Goal: Task Accomplishment & Management: Use online tool/utility

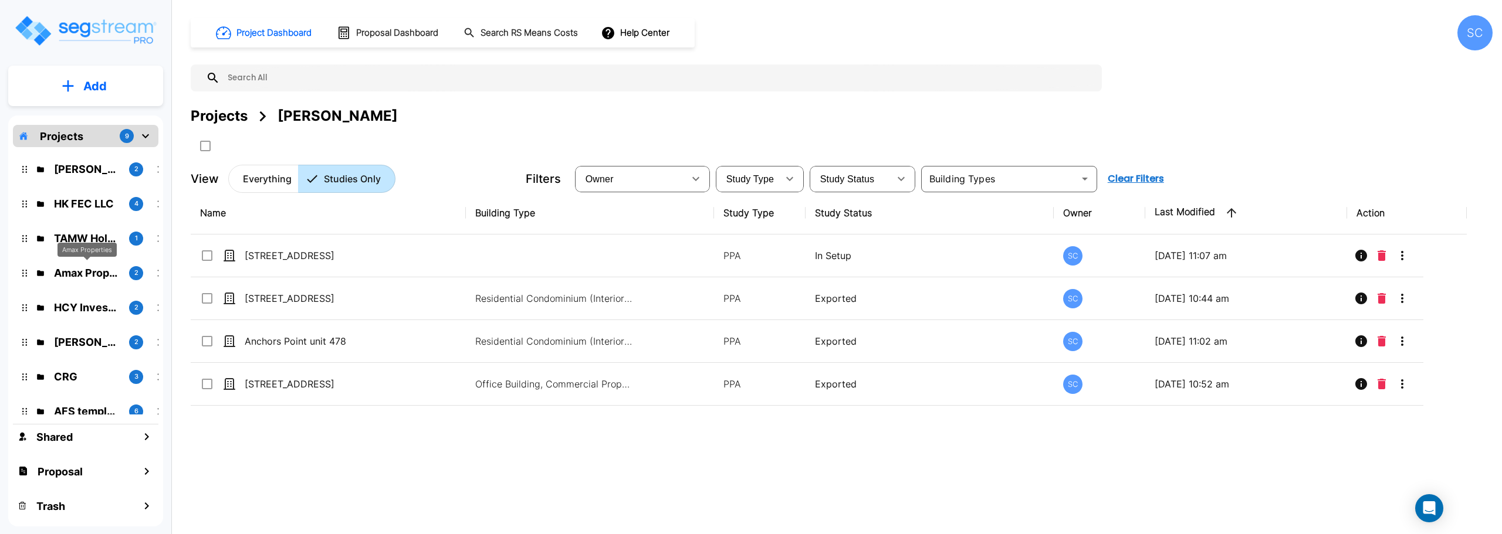
click at [86, 275] on p "Amax Properties" at bounding box center [87, 273] width 66 height 16
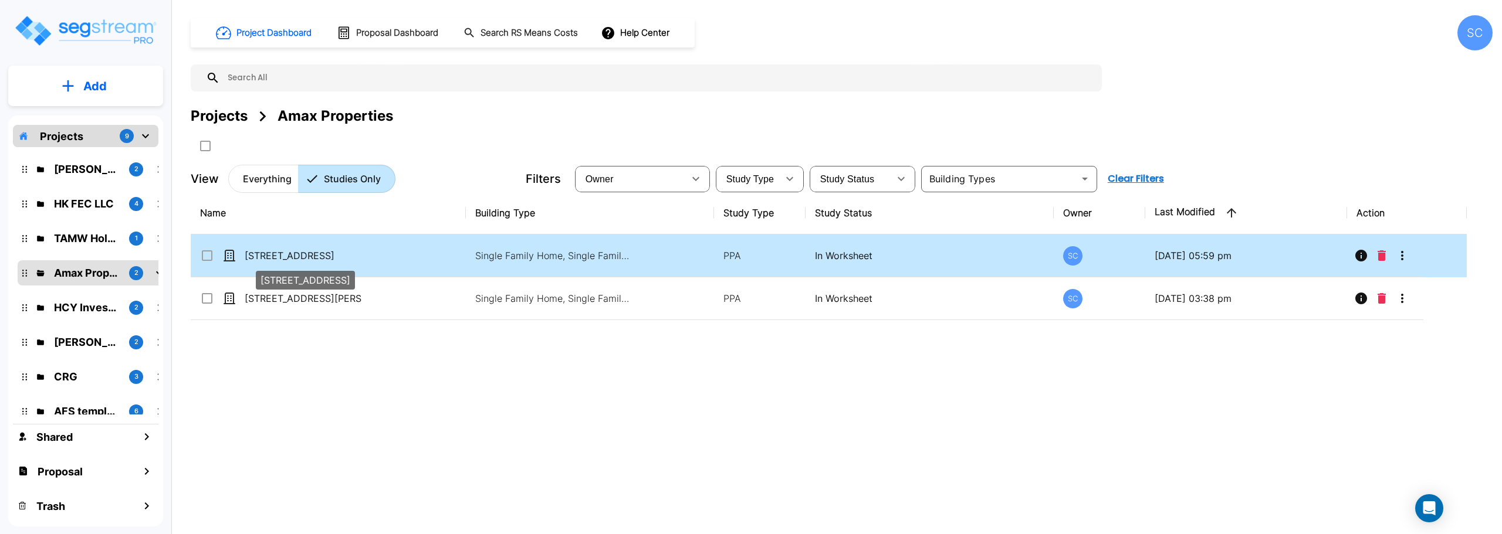
click at [297, 252] on p "[STREET_ADDRESS]" at bounding box center [303, 256] width 117 height 14
checkbox input "true"
click at [297, 252] on p "[STREET_ADDRESS]" at bounding box center [303, 256] width 117 height 14
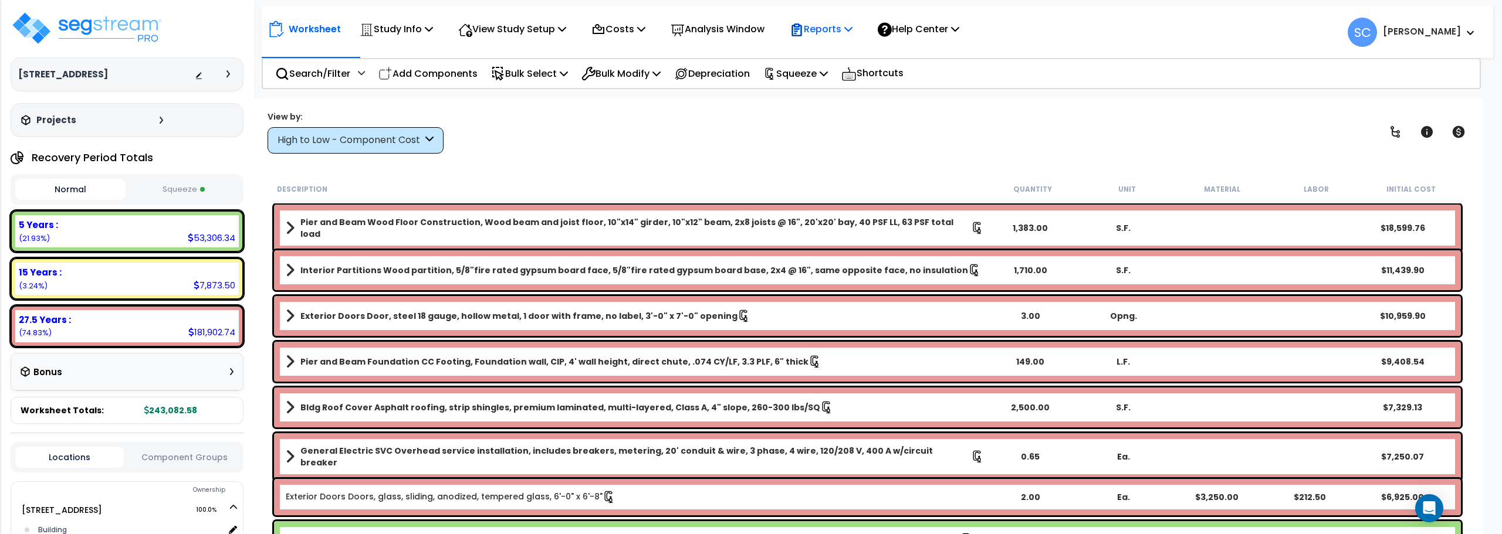
click at [833, 25] on p "Reports" at bounding box center [821, 29] width 63 height 16
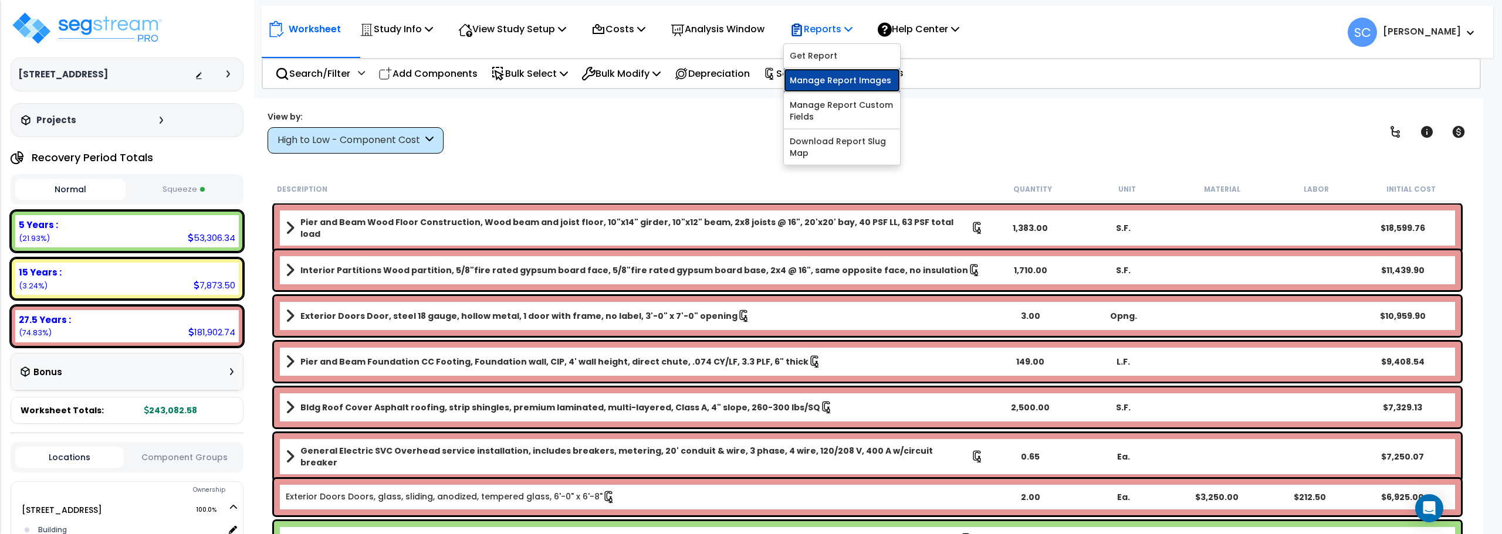
click at [831, 77] on link "Manage Report Images" at bounding box center [842, 80] width 116 height 23
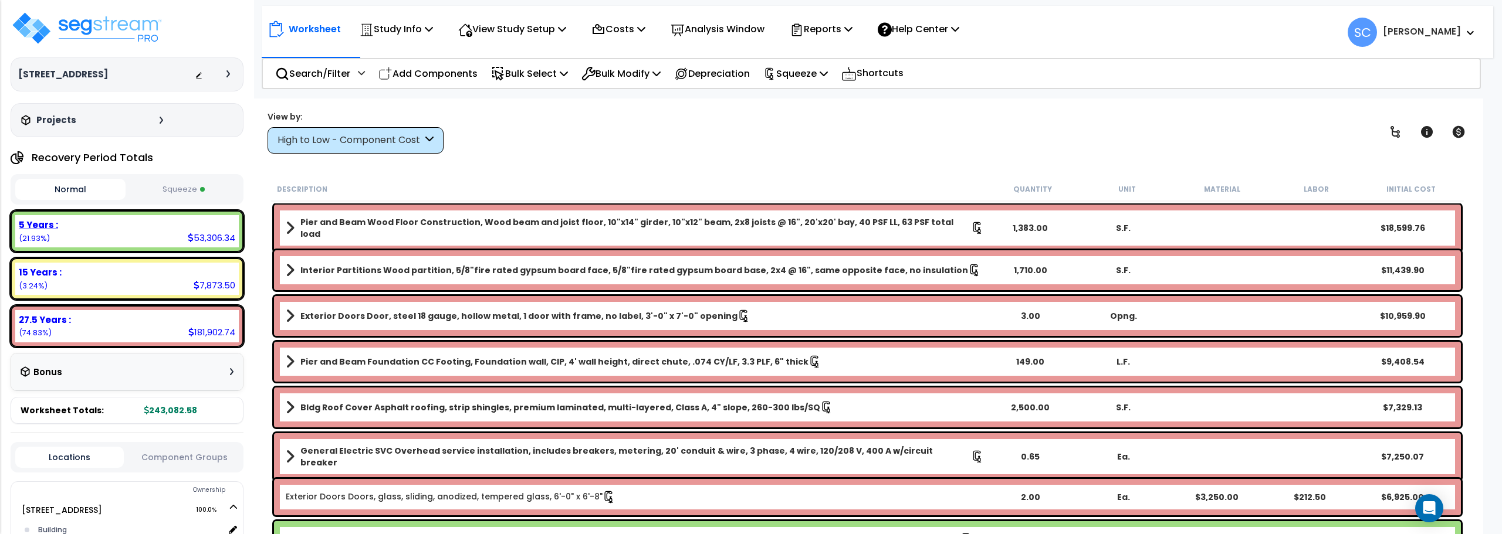
scroll to position [59, 0]
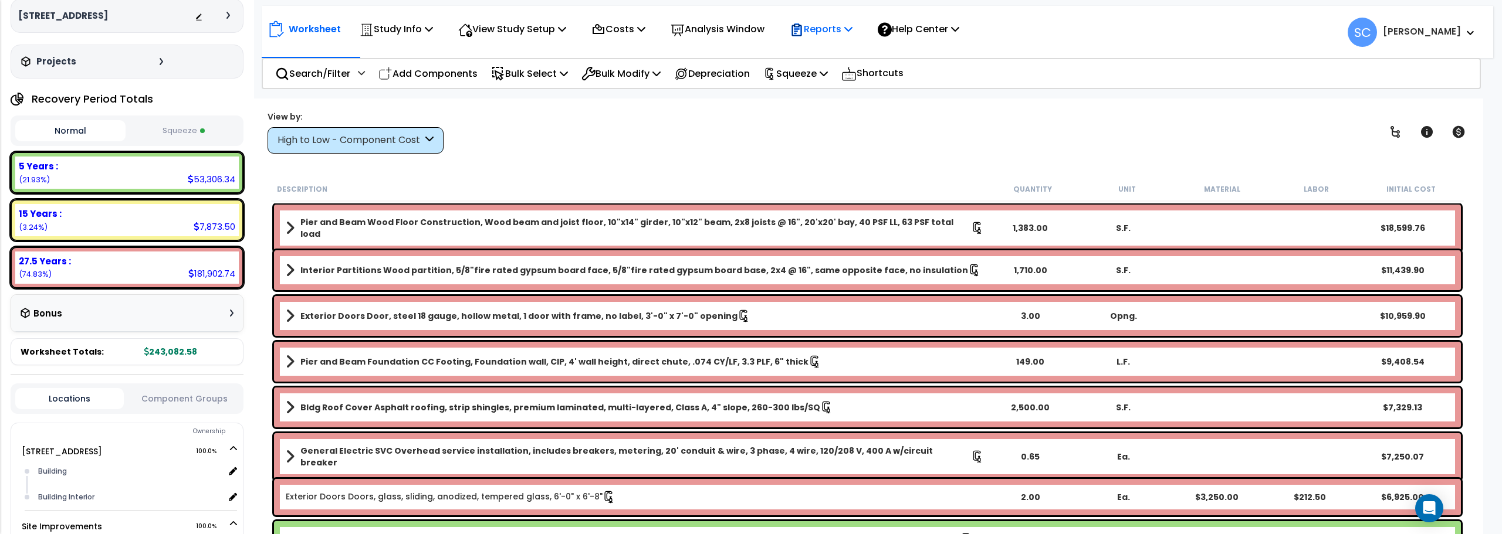
click at [839, 28] on p "Reports" at bounding box center [821, 29] width 63 height 16
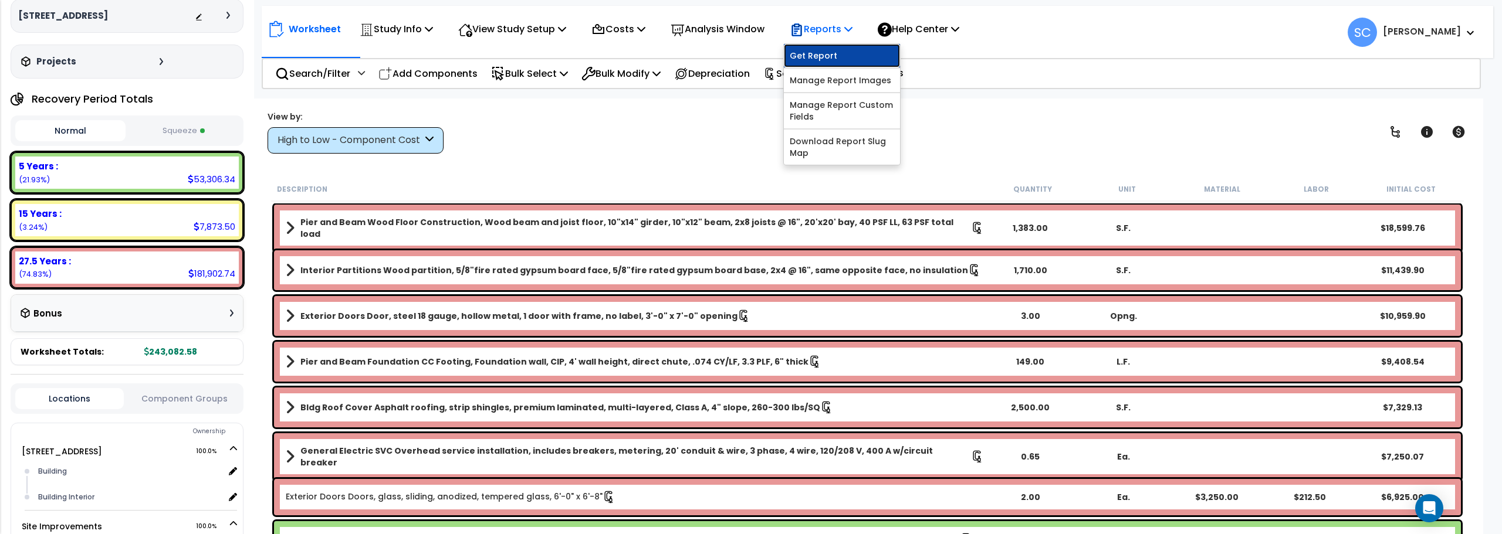
click at [819, 56] on link "Get Report" at bounding box center [842, 55] width 116 height 23
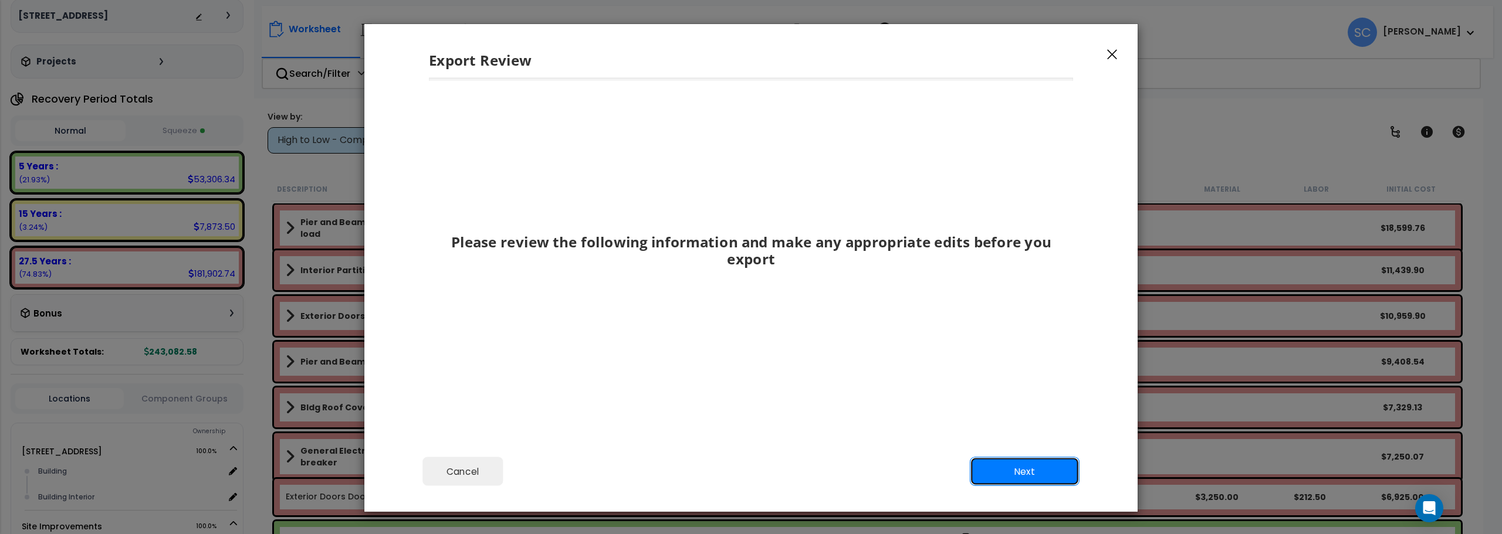
click at [1014, 473] on button "Next" at bounding box center [1025, 472] width 110 height 29
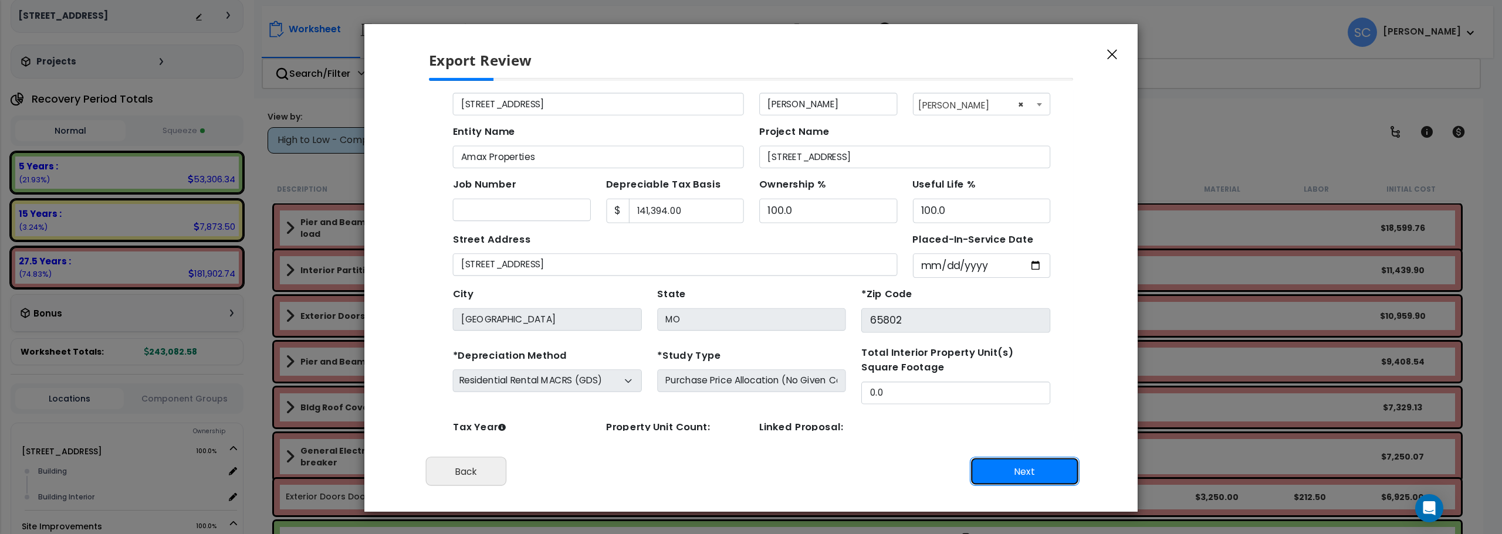
scroll to position [54, 0]
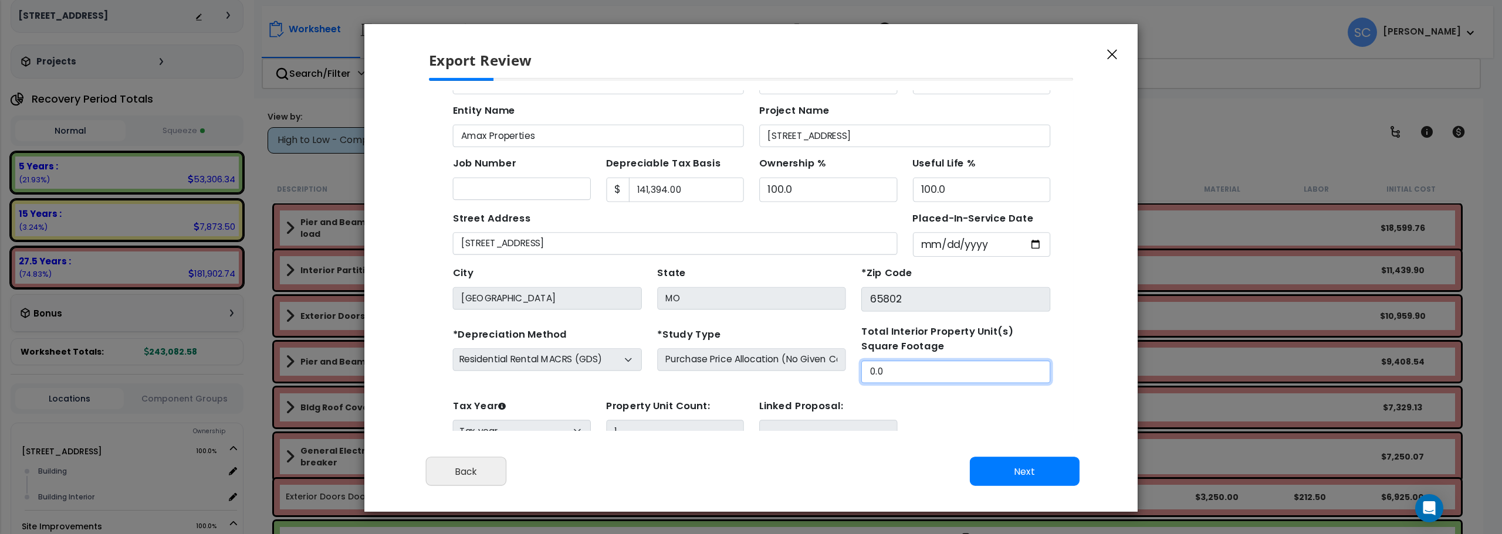
drag, startPoint x: 851, startPoint y: 343, endPoint x: 798, endPoint y: 353, distance: 53.7
click at [798, 353] on div "*Depreciation Method Commercial MACRS (GDS) Residential Rental MACRS (GDS) Comm…" at bounding box center [721, 329] width 557 height 53
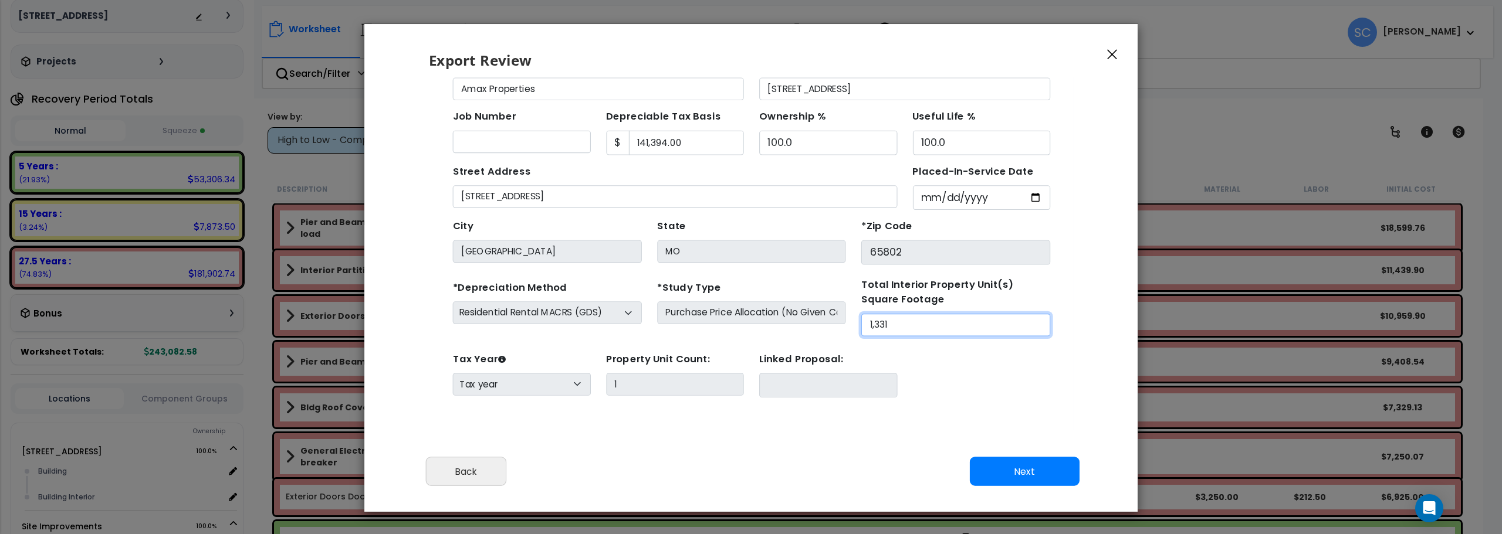
type input "1,331"
click at [1021, 469] on button "Next" at bounding box center [1025, 472] width 110 height 29
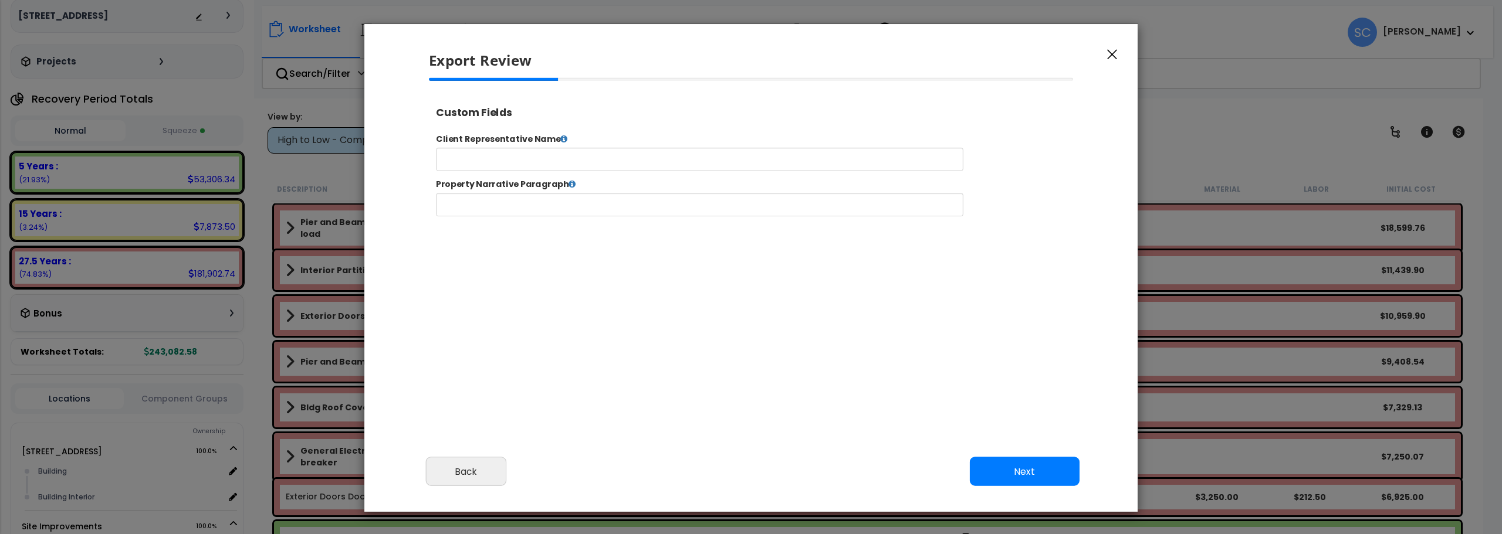
scroll to position [478, 29]
click at [673, 166] on input "text" at bounding box center [736, 167] width 599 height 26
click at [547, 167] on input "[PERSON_NAME]" at bounding box center [736, 167] width 599 height 26
type input "[PERSON_NAME]"
click at [1012, 468] on button "Next" at bounding box center [1025, 472] width 110 height 29
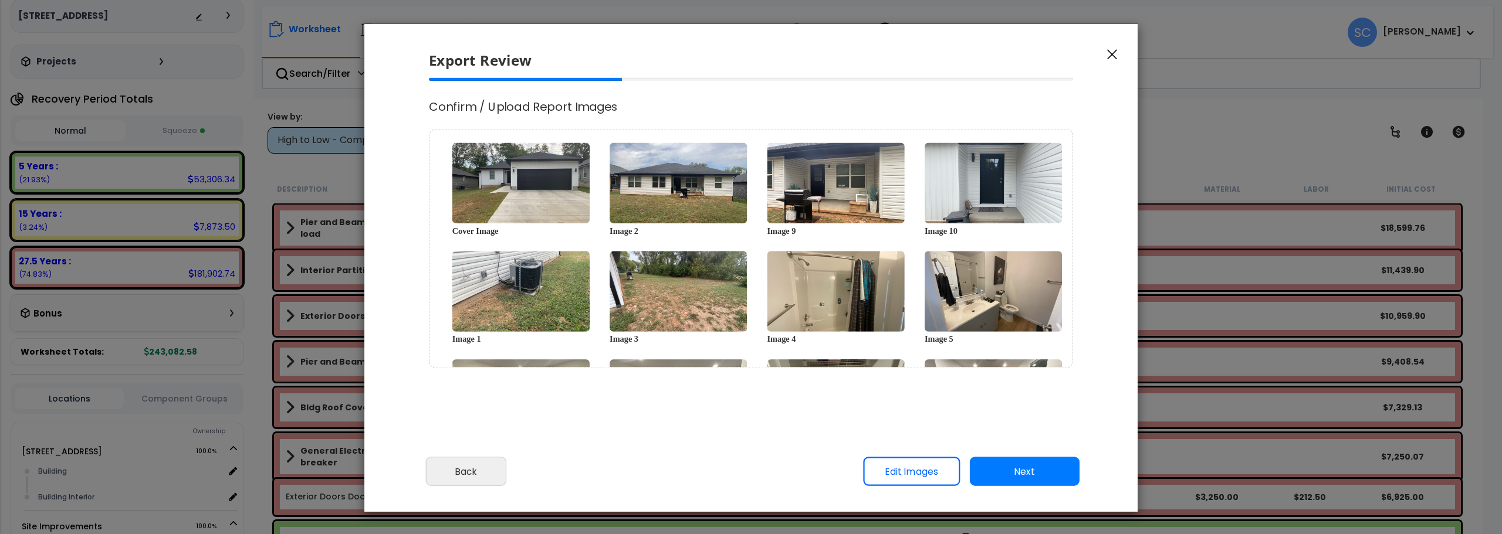
scroll to position [0, 0]
click at [1015, 477] on button "Next" at bounding box center [1025, 472] width 110 height 29
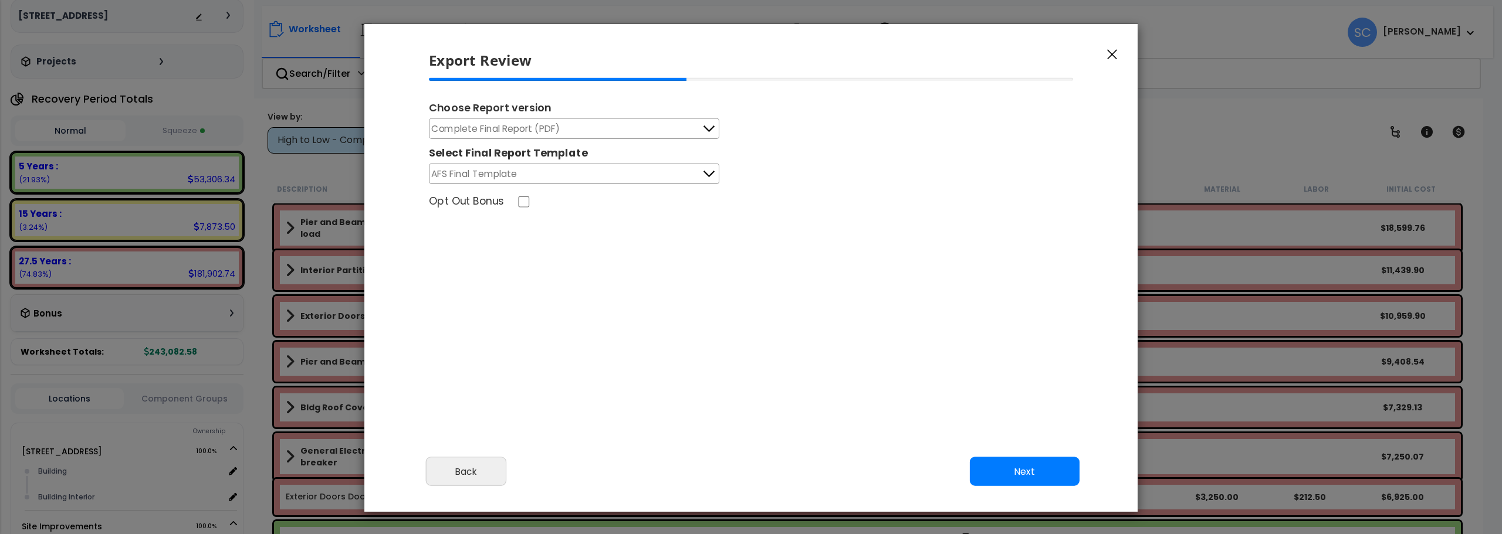
click at [1023, 476] on button "Next" at bounding box center [1025, 472] width 110 height 29
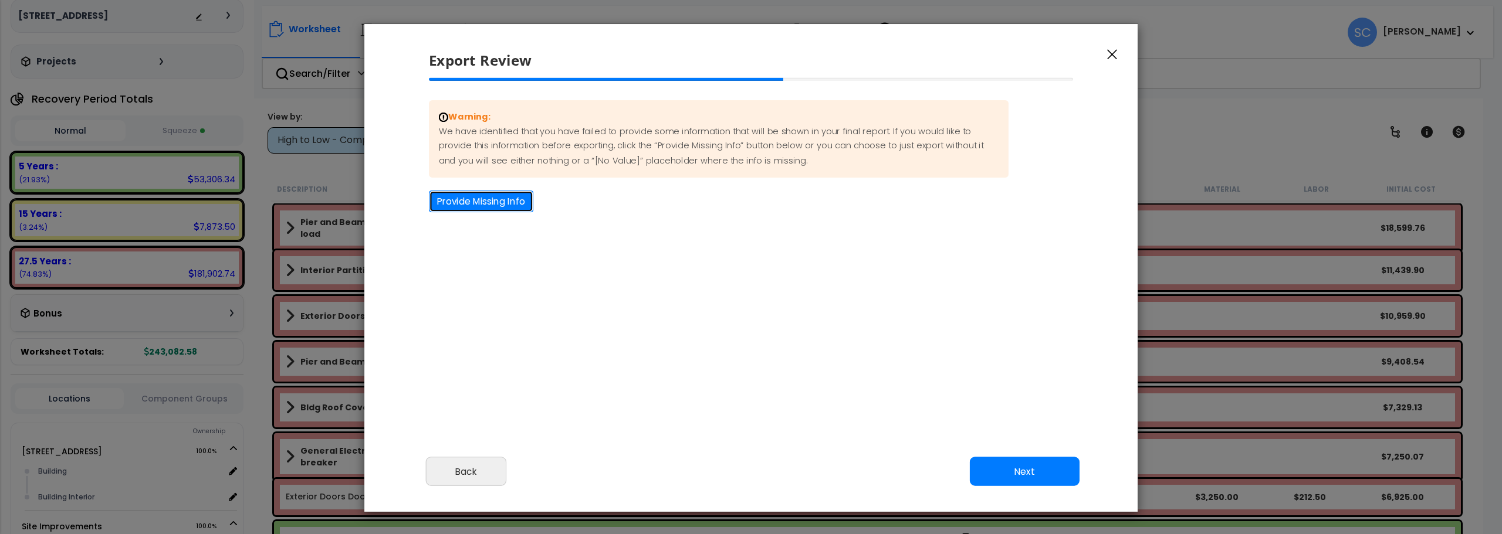
click at [505, 205] on button "Provide Missing Info" at bounding box center [481, 202] width 104 height 22
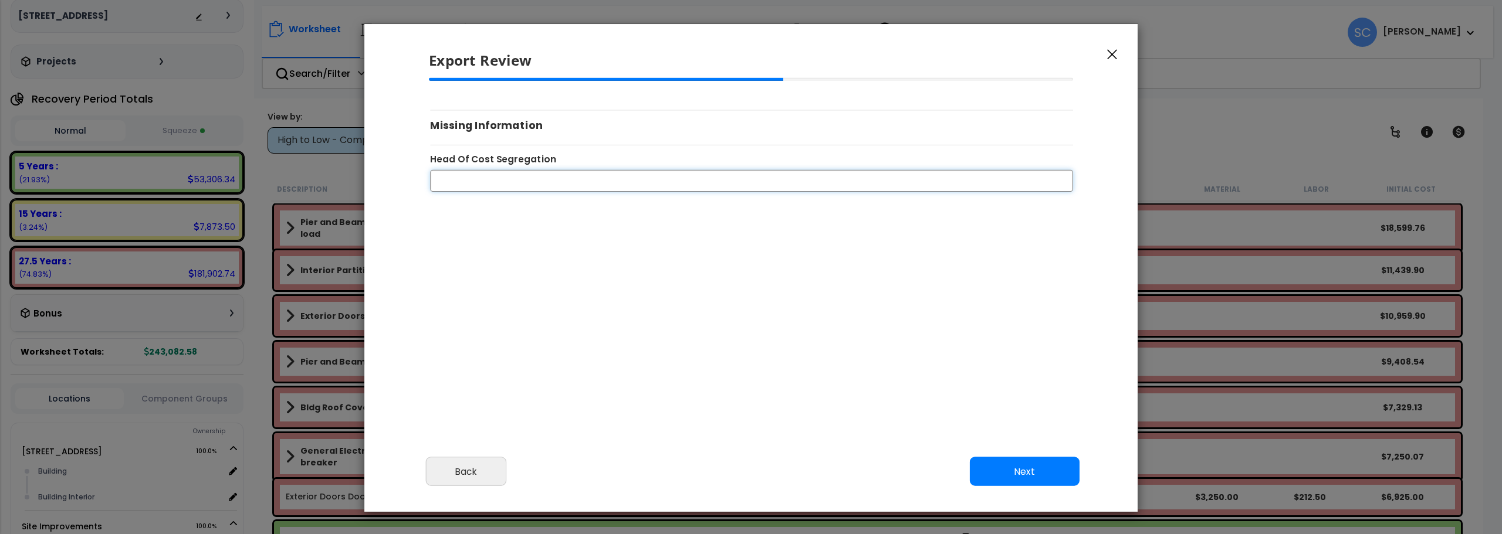
click at [580, 177] on input "Head Of Cost Segregation" at bounding box center [751, 181] width 643 height 22
type input "[PERSON_NAME]"
click at [477, 466] on button "Back" at bounding box center [466, 472] width 81 height 29
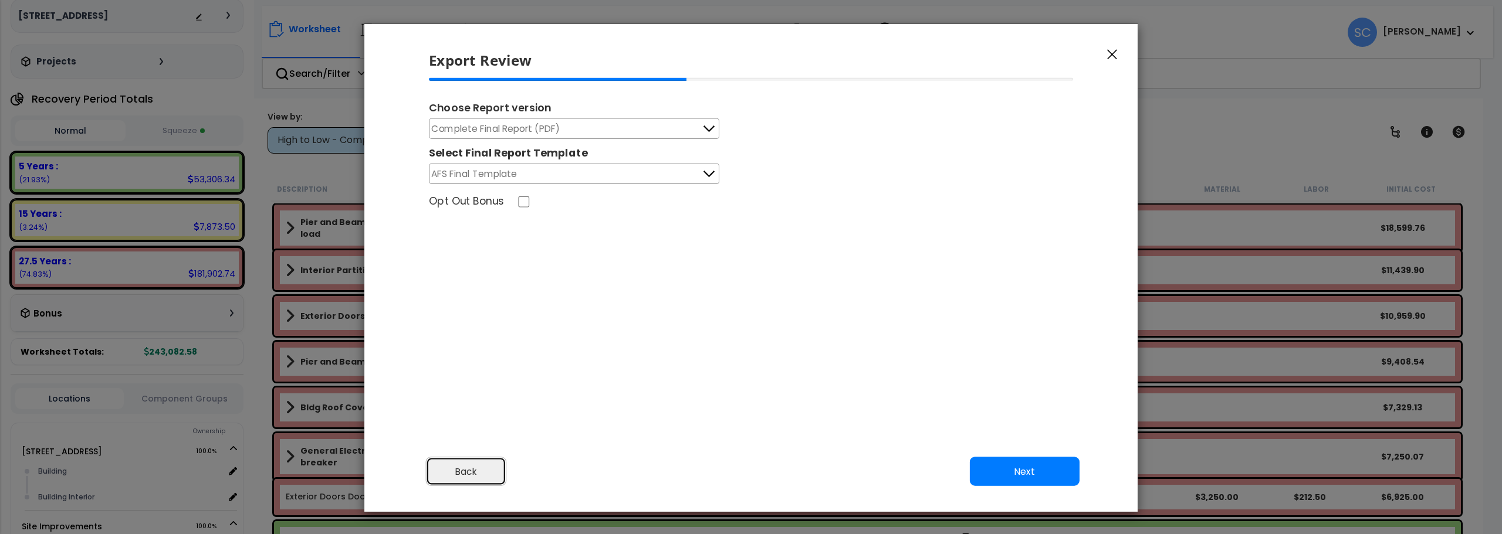
click at [472, 465] on button "Back" at bounding box center [466, 472] width 81 height 29
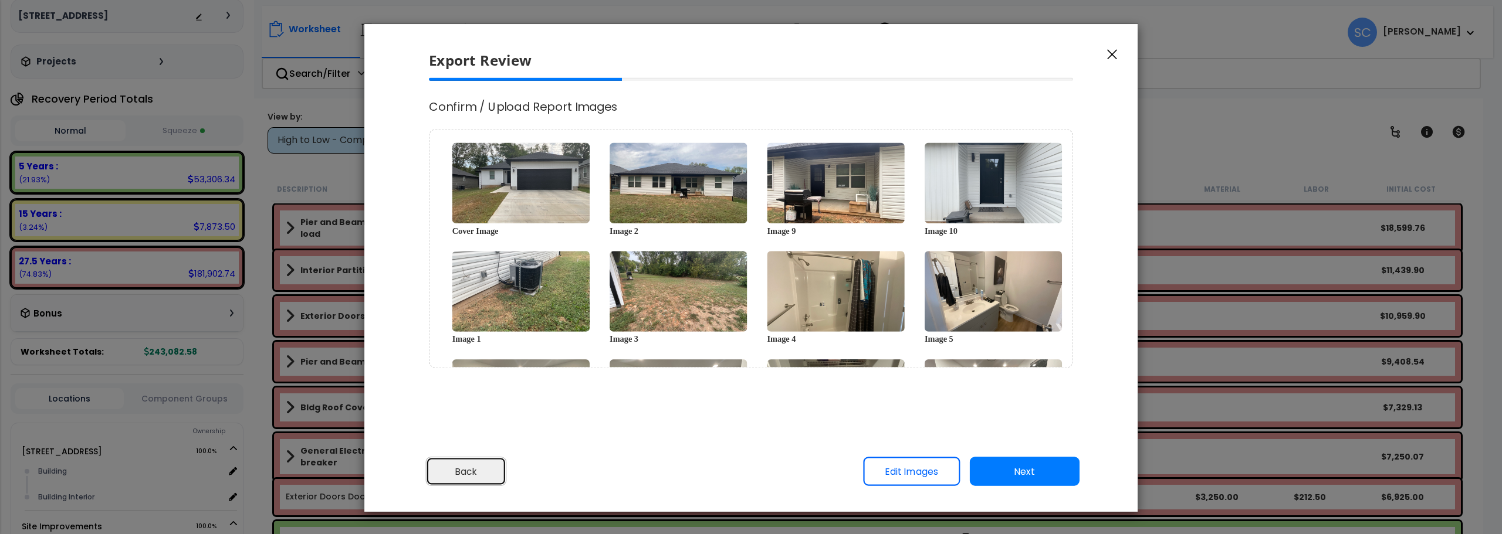
click at [471, 465] on button "Back" at bounding box center [466, 472] width 81 height 29
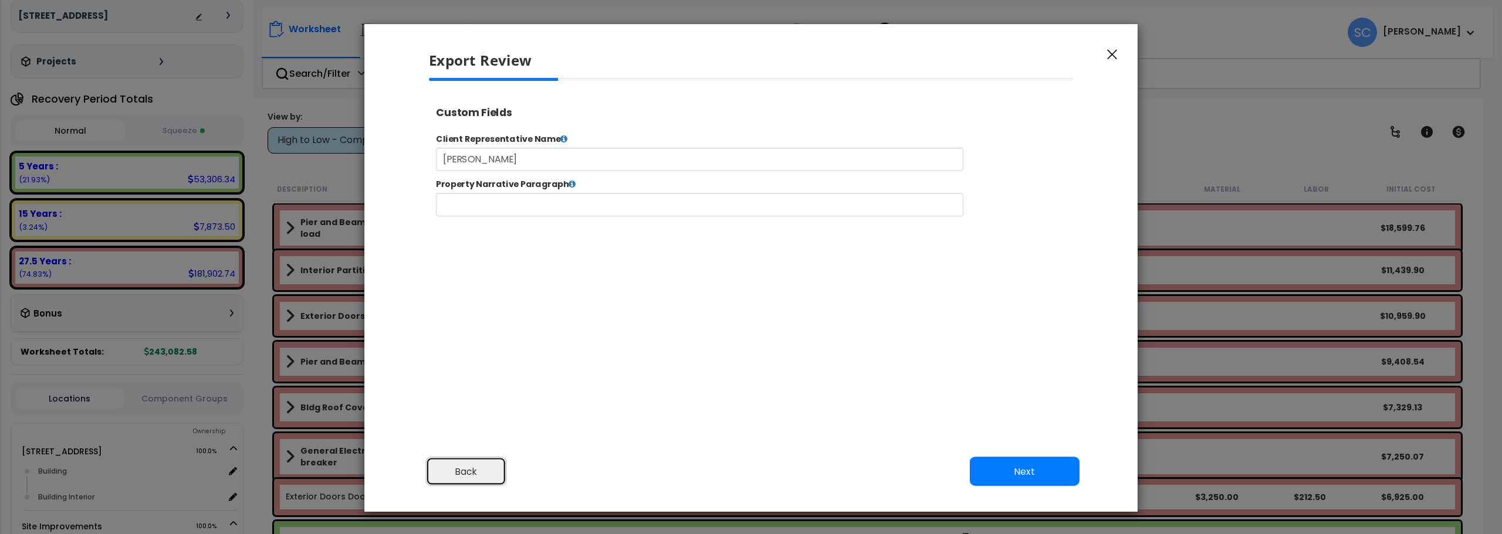
click at [471, 465] on button "Back" at bounding box center [466, 472] width 81 height 29
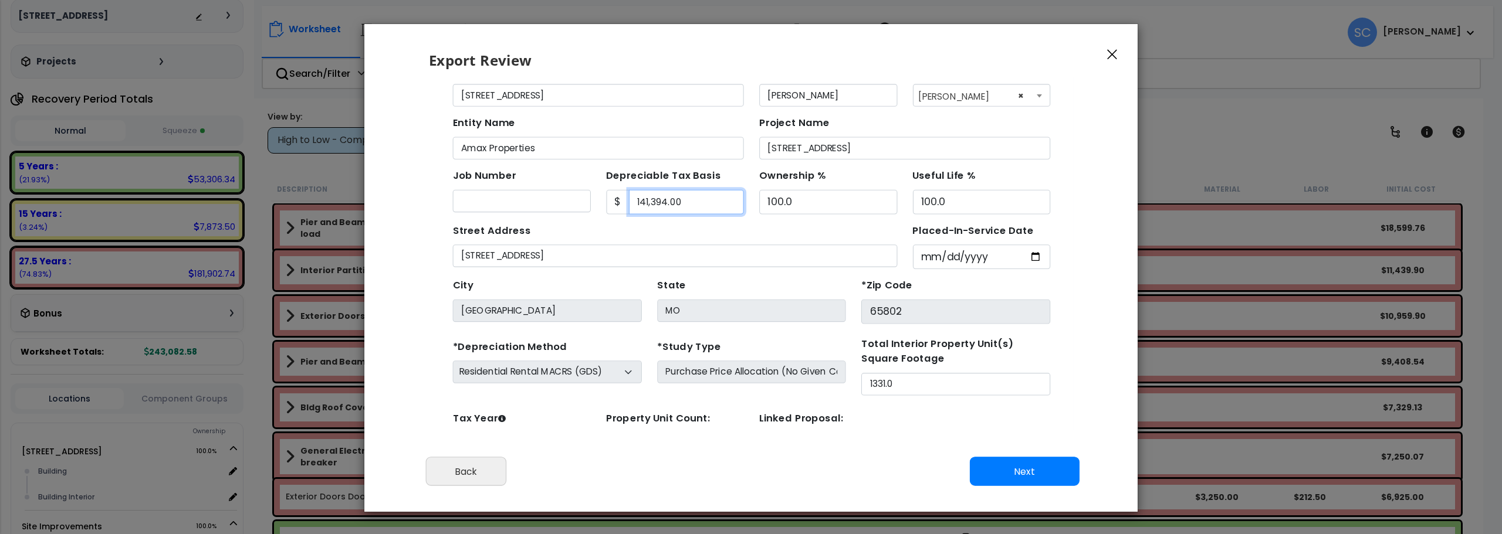
drag, startPoint x: 665, startPoint y: 186, endPoint x: 572, endPoint y: 190, distance: 92.8
click at [572, 190] on div "Job Number Depreciable Tax Basis $ 141,394.00 Ownership %" at bounding box center [721, 174] width 557 height 50
type input "150,707"
click at [1016, 480] on button "Next" at bounding box center [1025, 472] width 110 height 29
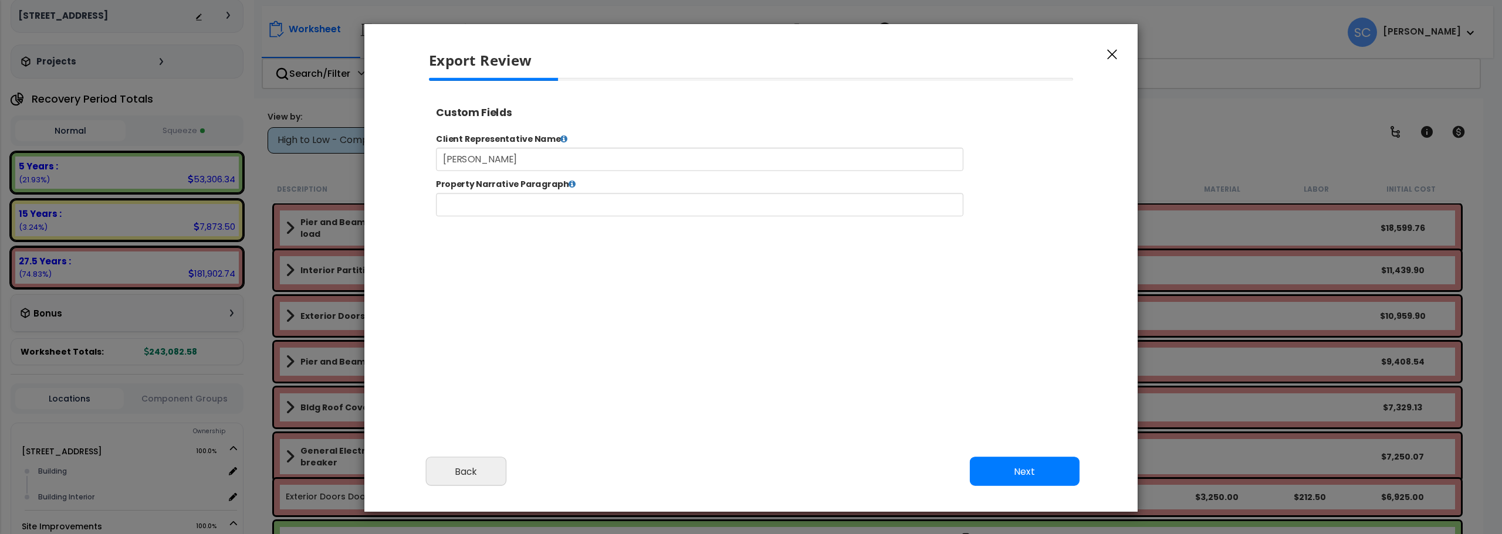
scroll to position [478, 29]
click at [1016, 480] on button "Next" at bounding box center [1025, 472] width 110 height 29
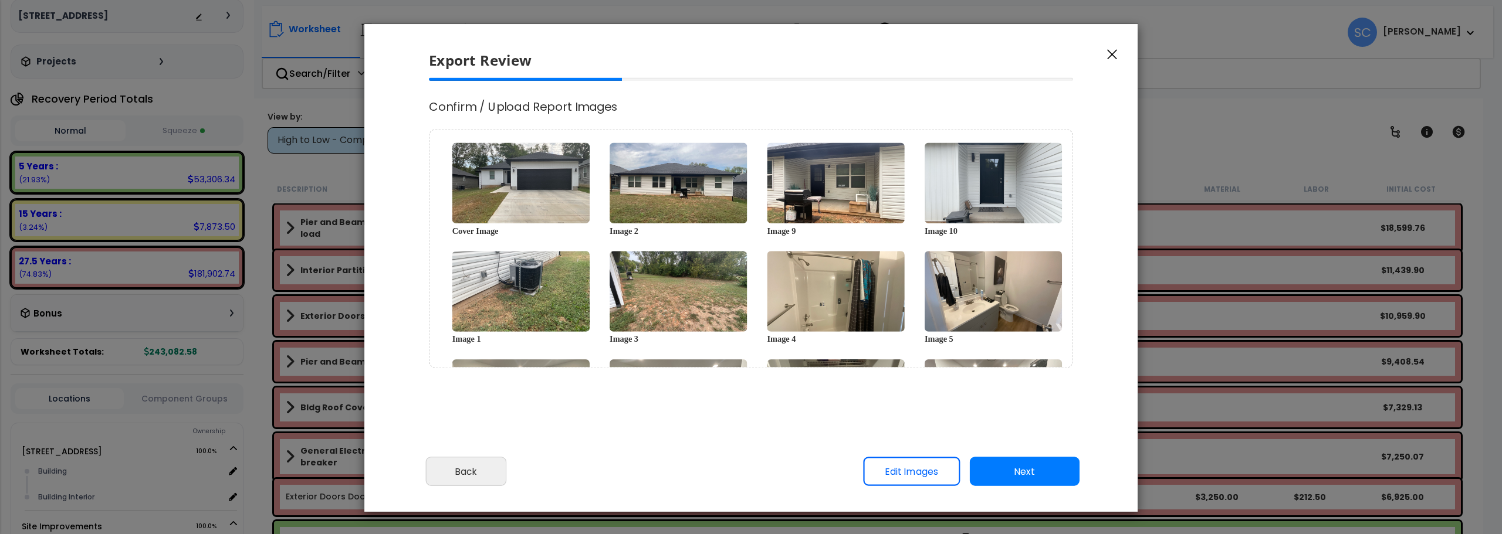
scroll to position [0, 0]
click at [1016, 480] on button "Next" at bounding box center [1025, 472] width 110 height 29
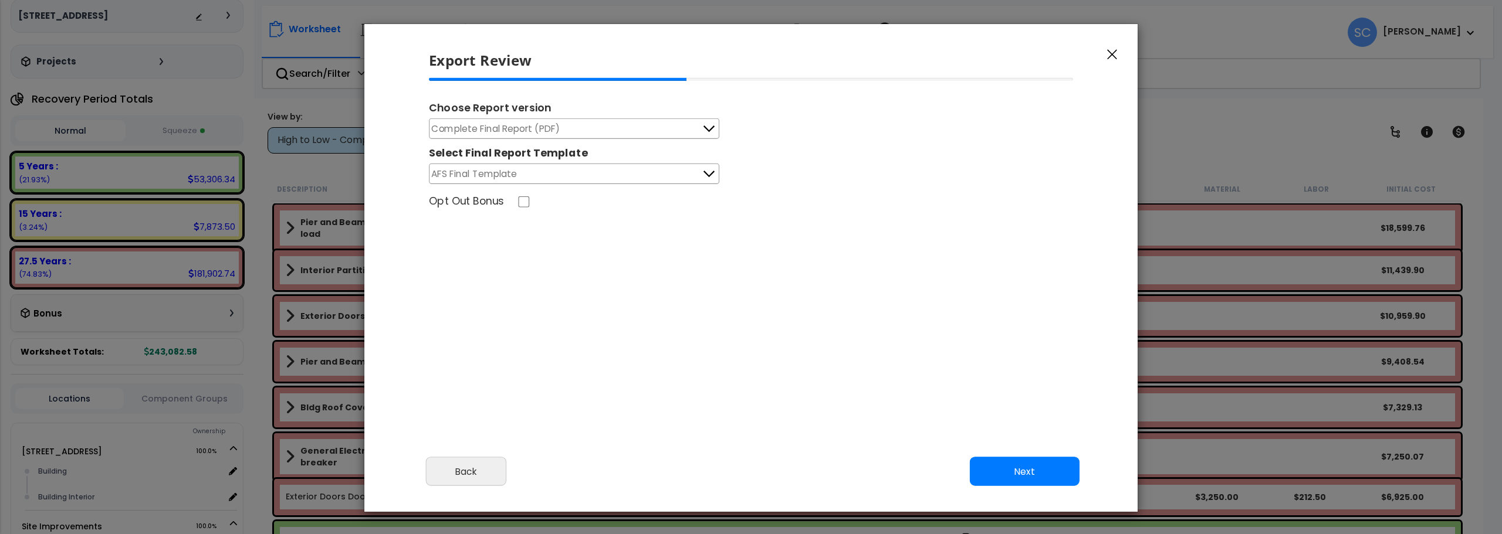
click at [573, 178] on button "AFS Final Template" at bounding box center [574, 174] width 290 height 21
click at [1017, 480] on button "Next" at bounding box center [1025, 472] width 110 height 29
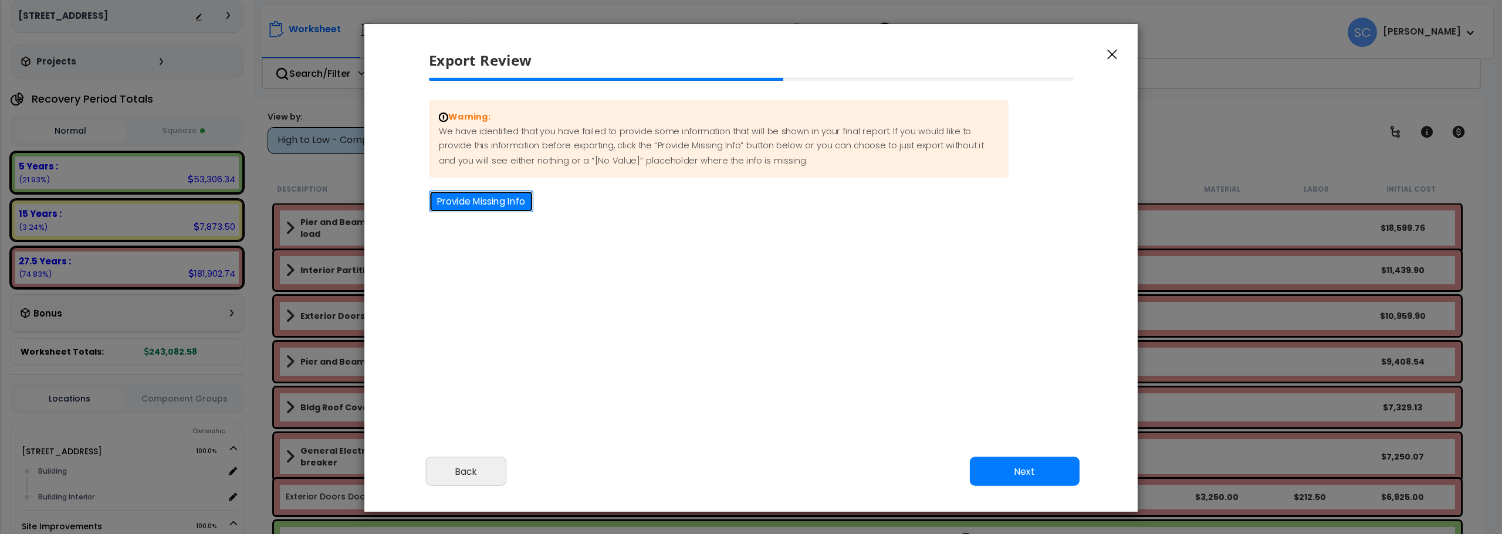
click at [496, 201] on button "Provide Missing Info" at bounding box center [481, 202] width 104 height 22
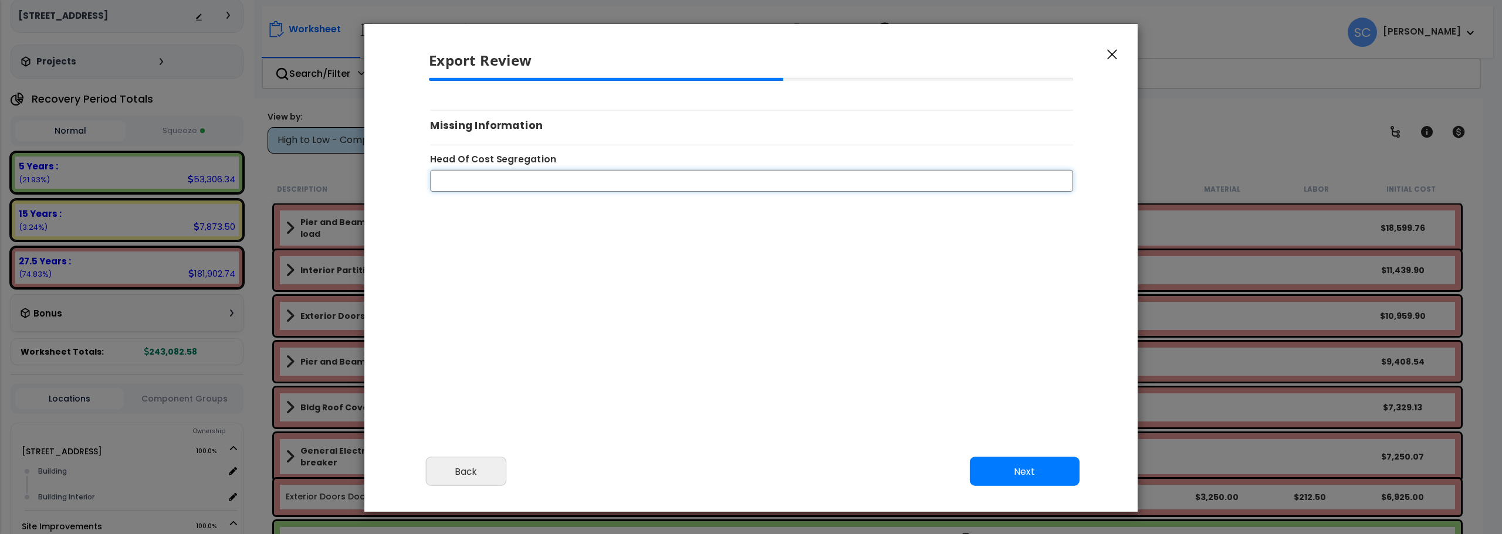
click at [529, 176] on input "Head Of Cost Segregation" at bounding box center [751, 181] width 643 height 22
type input "[PERSON_NAME]"
click at [1011, 469] on button "Next" at bounding box center [1025, 472] width 110 height 29
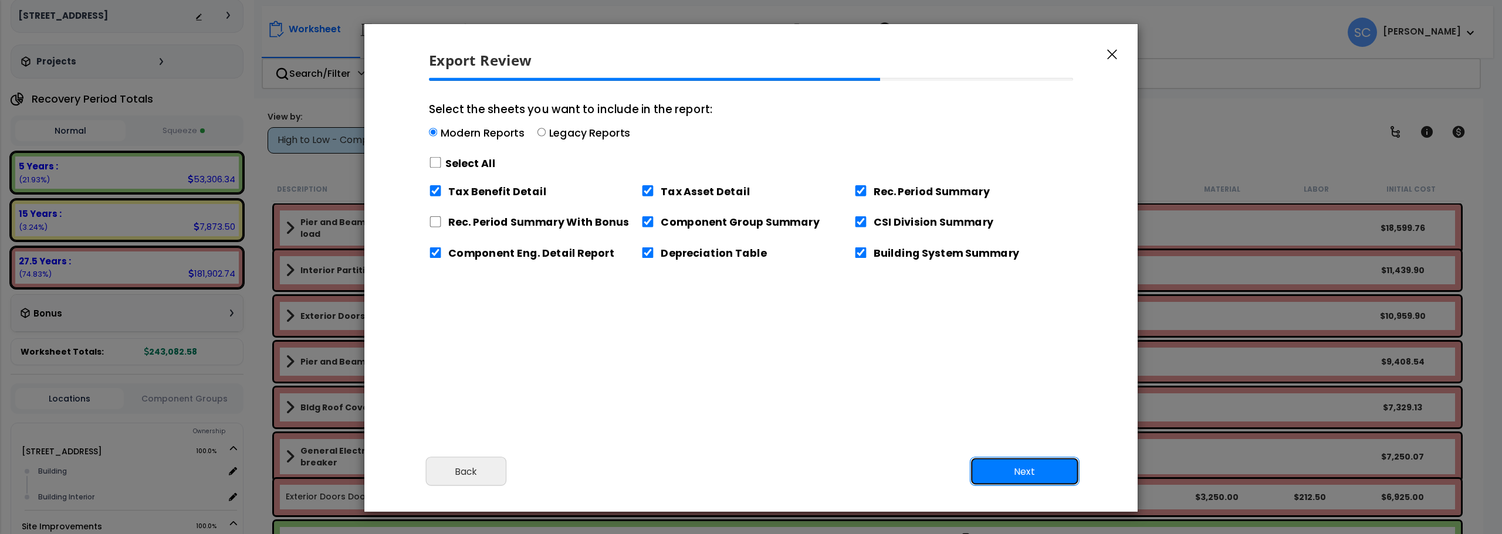
click at [1014, 481] on button "Next" at bounding box center [1025, 472] width 110 height 29
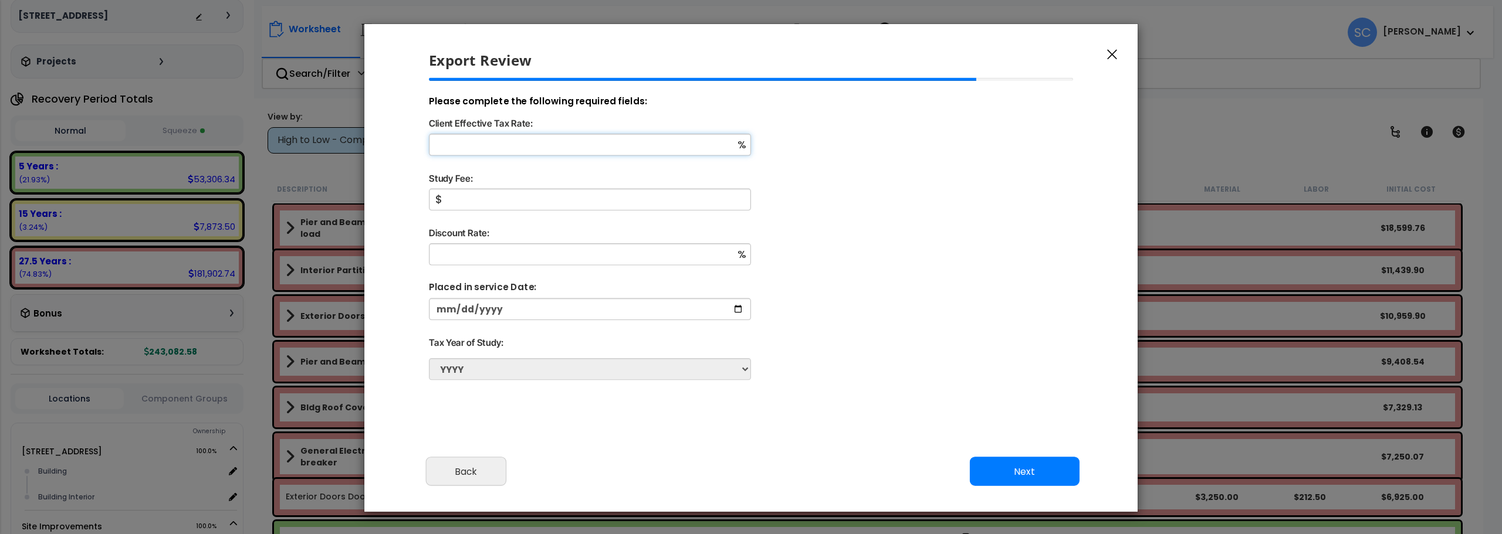
click at [521, 140] on input "Client Effective Tax Rate:" at bounding box center [590, 145] width 322 height 22
click at [540, 142] on input "Client Effective Tax Rate:" at bounding box center [590, 145] width 322 height 22
drag, startPoint x: 470, startPoint y: 149, endPoint x: 299, endPoint y: 143, distance: 170.8
click at [299, 143] on div "Export Review Please review the following information and make any appropriate …" at bounding box center [751, 267] width 1502 height 534
type input "18"
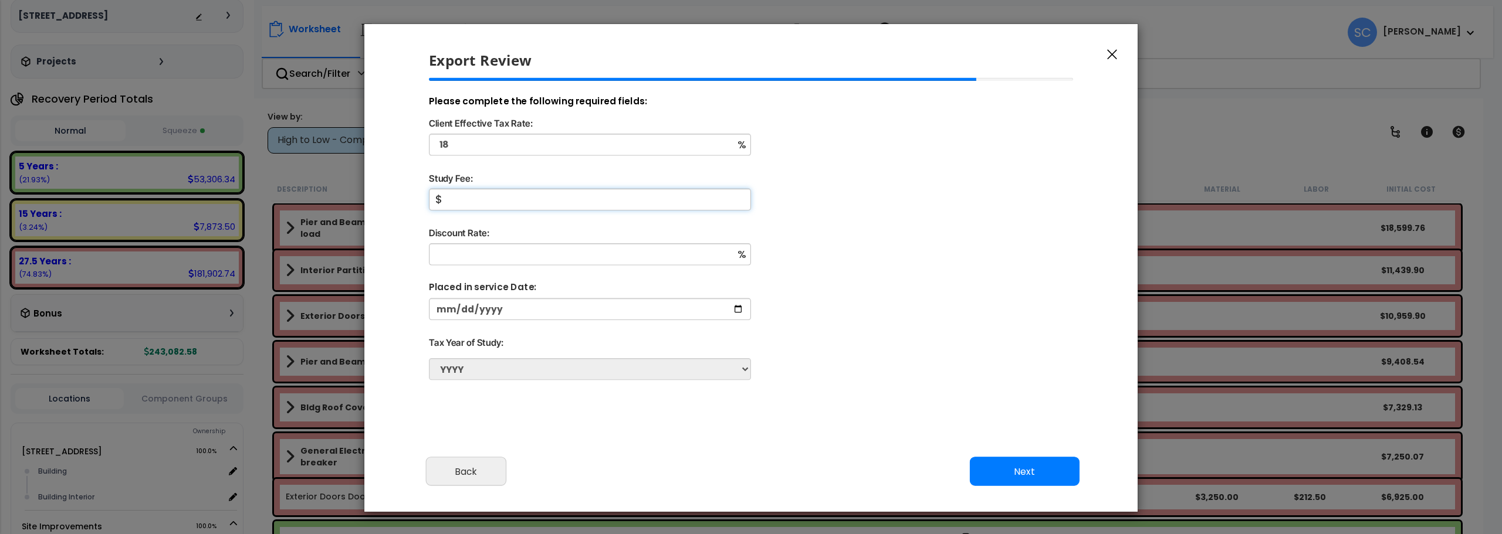
click at [469, 198] on input "Study Fee:" at bounding box center [590, 200] width 322 height 22
type input "2,000"
click at [524, 309] on input "date" at bounding box center [590, 310] width 322 height 22
click at [460, 308] on input "date" at bounding box center [590, 310] width 322 height 22
click at [427, 309] on div at bounding box center [750, 317] width 663 height 37
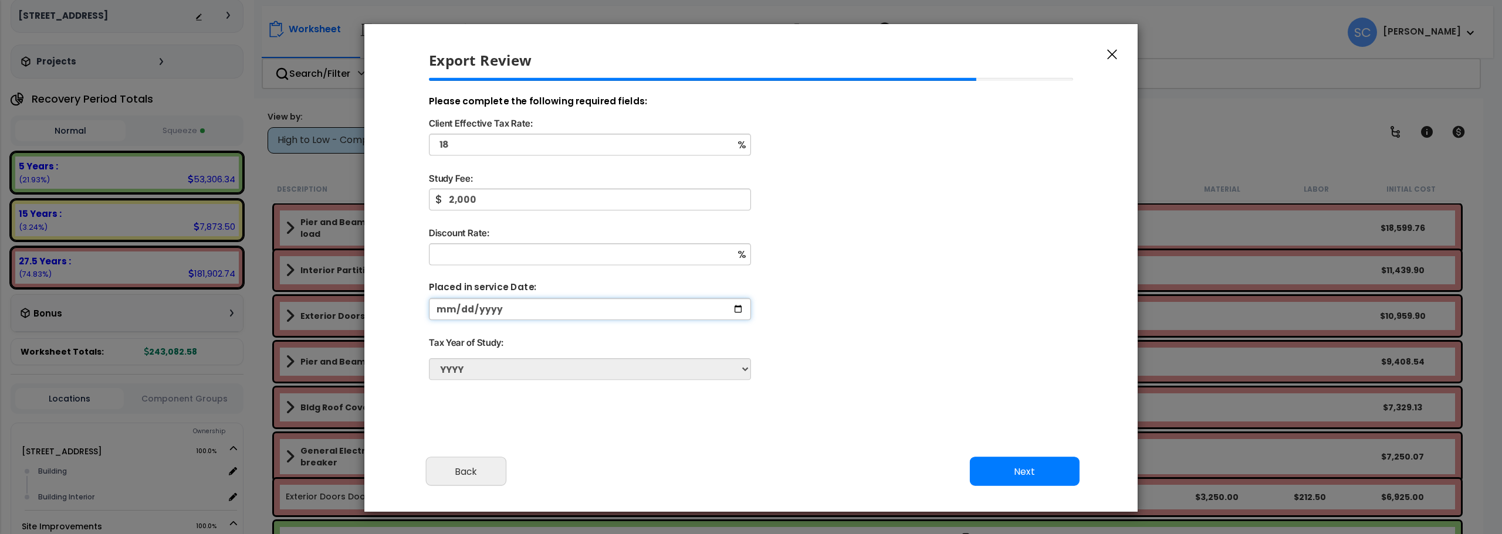
click at [590, 301] on input "date" at bounding box center [590, 310] width 322 height 22
drag, startPoint x: 689, startPoint y: 300, endPoint x: 391, endPoint y: 309, distance: 298.1
click at [391, 309] on div "Please review the following information and make any appropriate edits before y…" at bounding box center [750, 263] width 773 height 370
click at [514, 252] on input "Discount Rate:" at bounding box center [590, 254] width 322 height 22
type input "0"
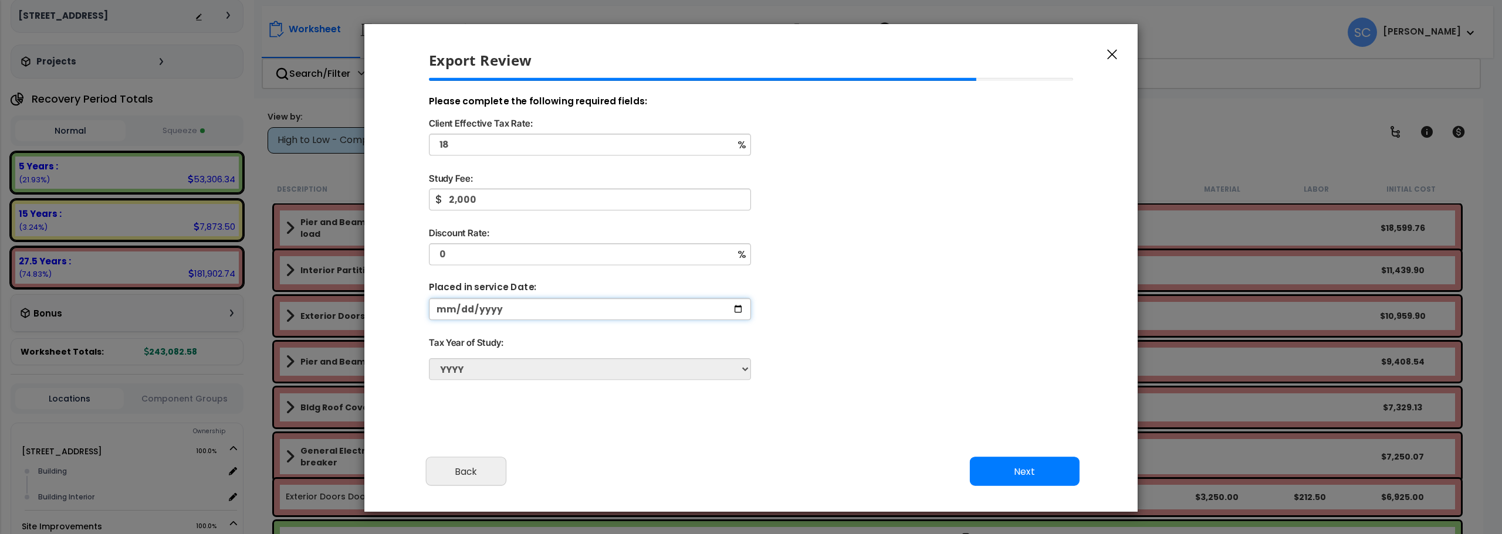
click at [530, 309] on input "date" at bounding box center [590, 310] width 322 height 22
drag, startPoint x: 534, startPoint y: 313, endPoint x: 353, endPoint y: 313, distance: 181.3
click at [354, 313] on div "Export Review Please review the following information and make any appropriate …" at bounding box center [751, 267] width 1502 height 534
type input "2023-01-01"
drag, startPoint x: 510, startPoint y: 314, endPoint x: 415, endPoint y: 310, distance: 94.5
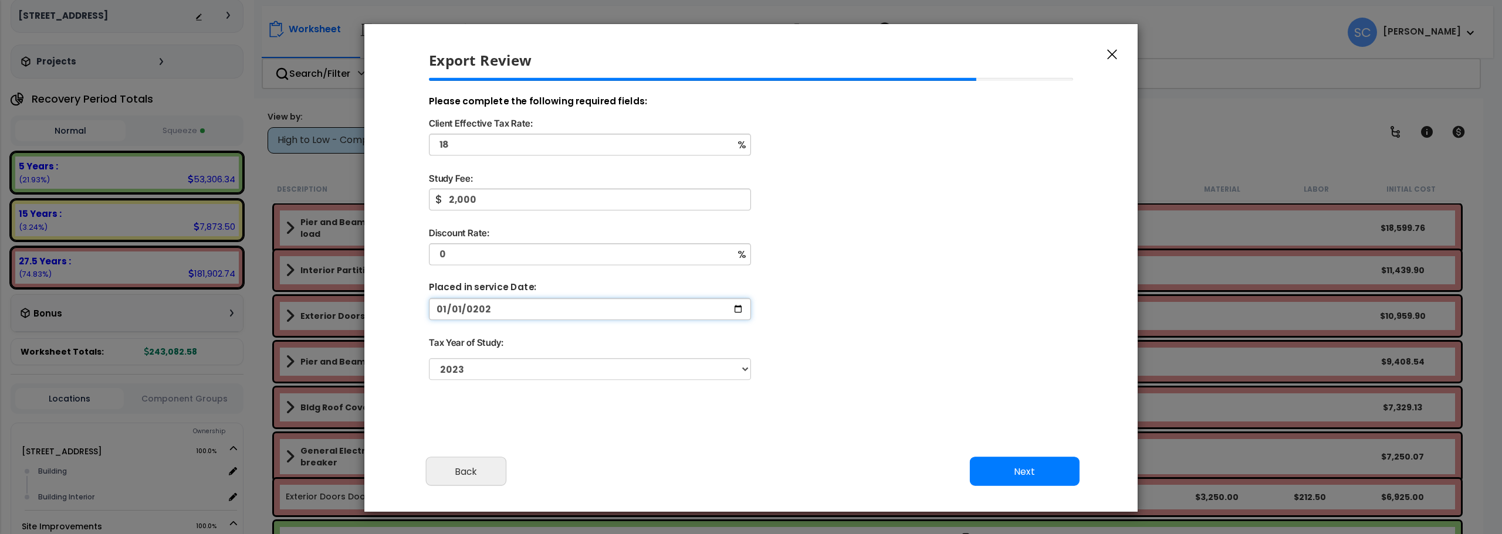
click at [401, 309] on div "Please review the following information and make any appropriate edits before y…" at bounding box center [750, 263] width 773 height 370
click at [738, 306] on input "2023-01-01" at bounding box center [590, 310] width 322 height 22
click at [511, 314] on input "2023-01-01" at bounding box center [590, 310] width 322 height 22
type input "2023-08-01"
type input "2024-08-01"
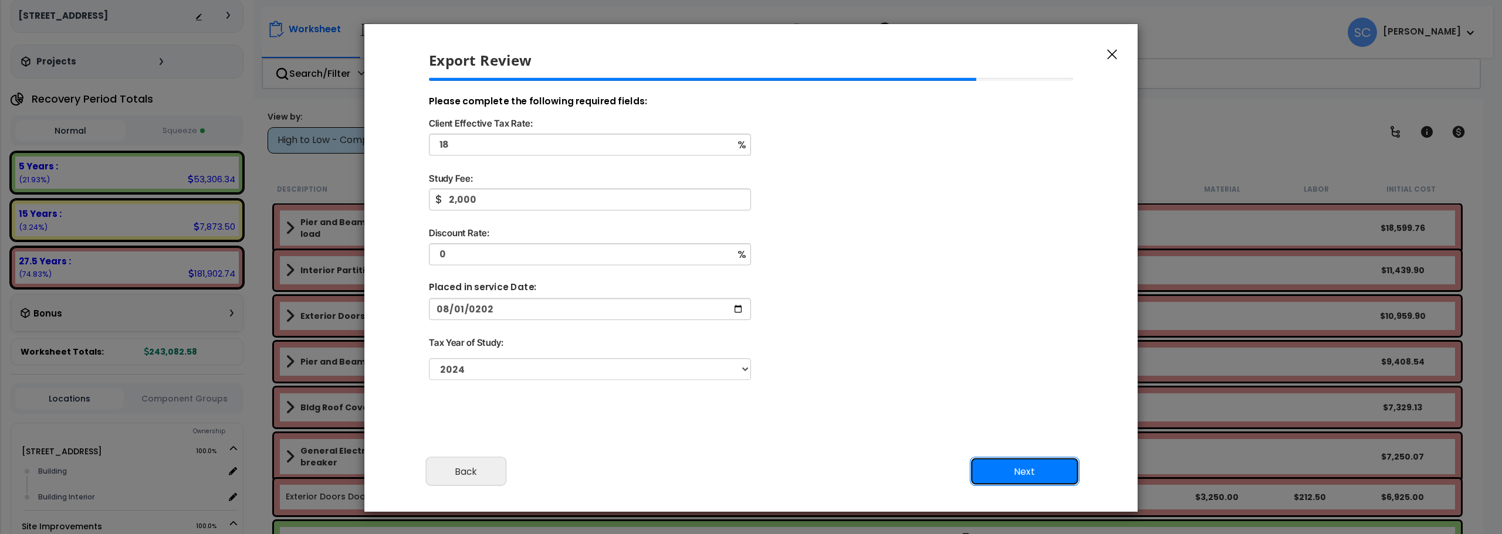
click at [1008, 463] on button "Next" at bounding box center [1025, 472] width 110 height 29
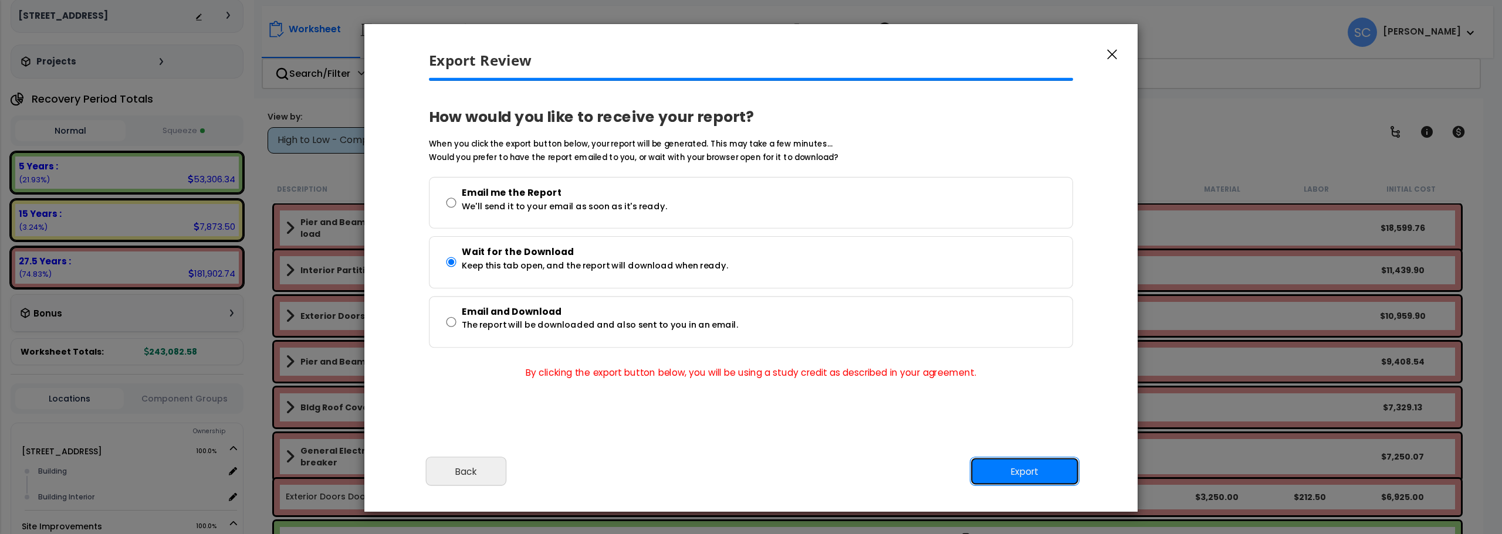
click at [1024, 468] on button "Export" at bounding box center [1025, 472] width 110 height 29
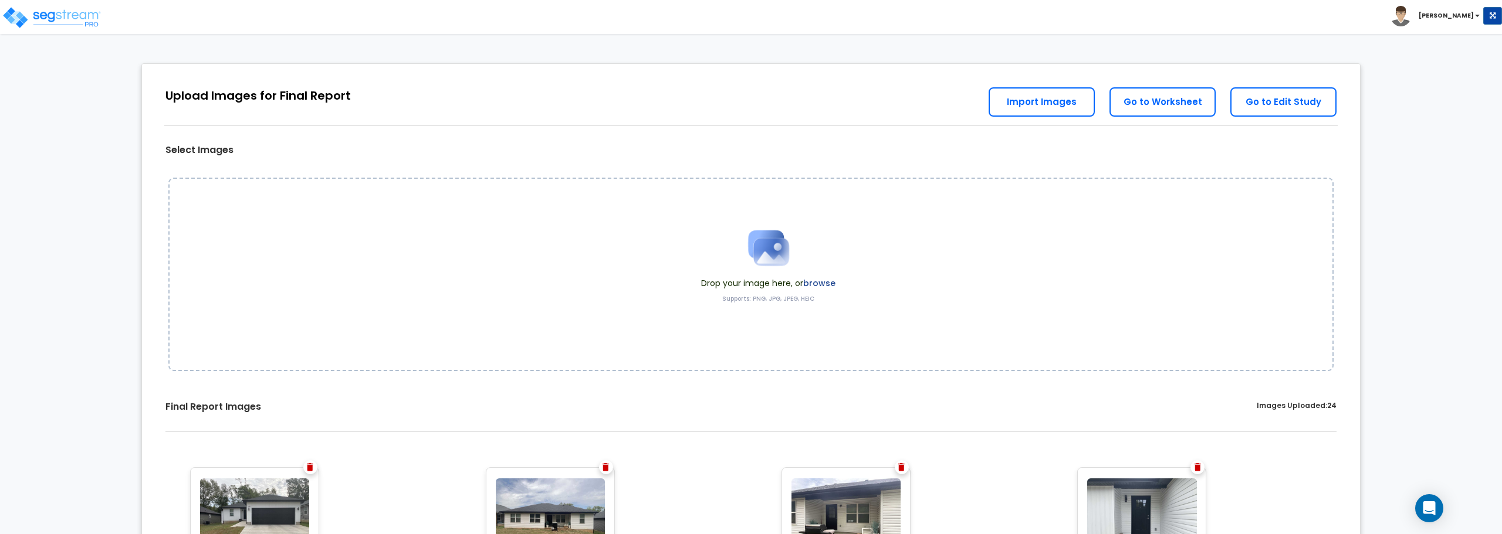
drag, startPoint x: 85, startPoint y: 96, endPoint x: 87, endPoint y: 87, distance: 9.5
click at [65, 18] on img at bounding box center [52, 17] width 100 height 23
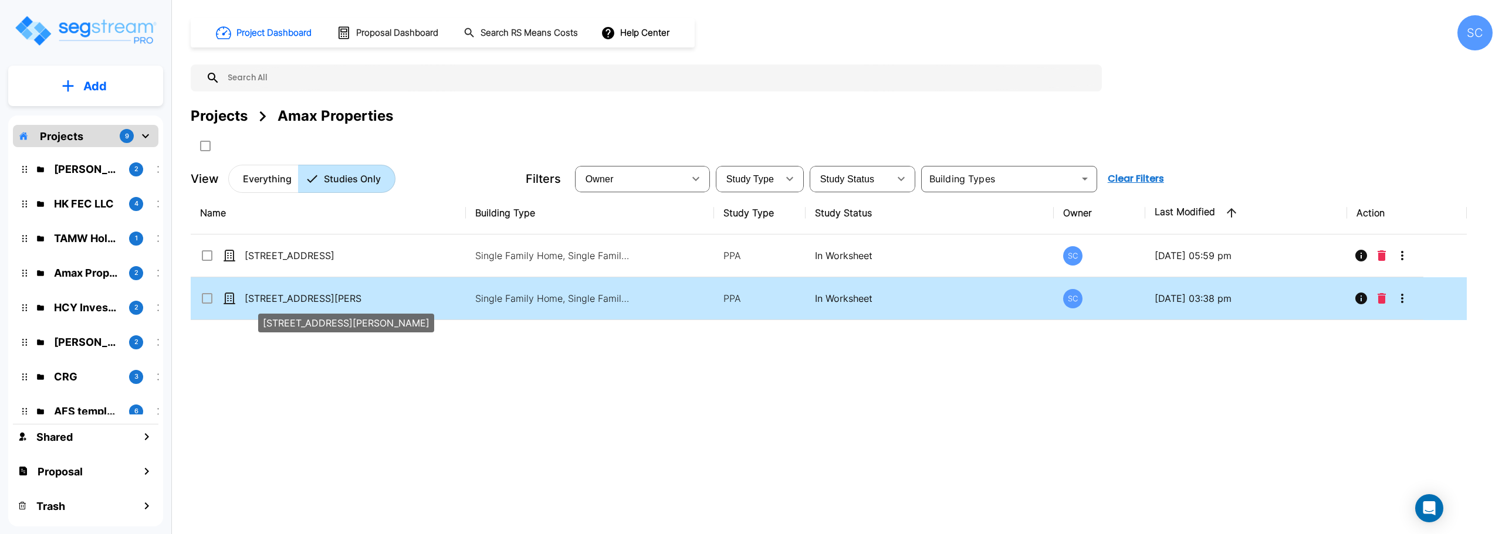
click at [286, 300] on p "3222 N Travis Ave" at bounding box center [303, 299] width 117 height 14
checkbox input "true"
click at [286, 300] on p "[STREET_ADDRESS][PERSON_NAME]" at bounding box center [303, 299] width 117 height 14
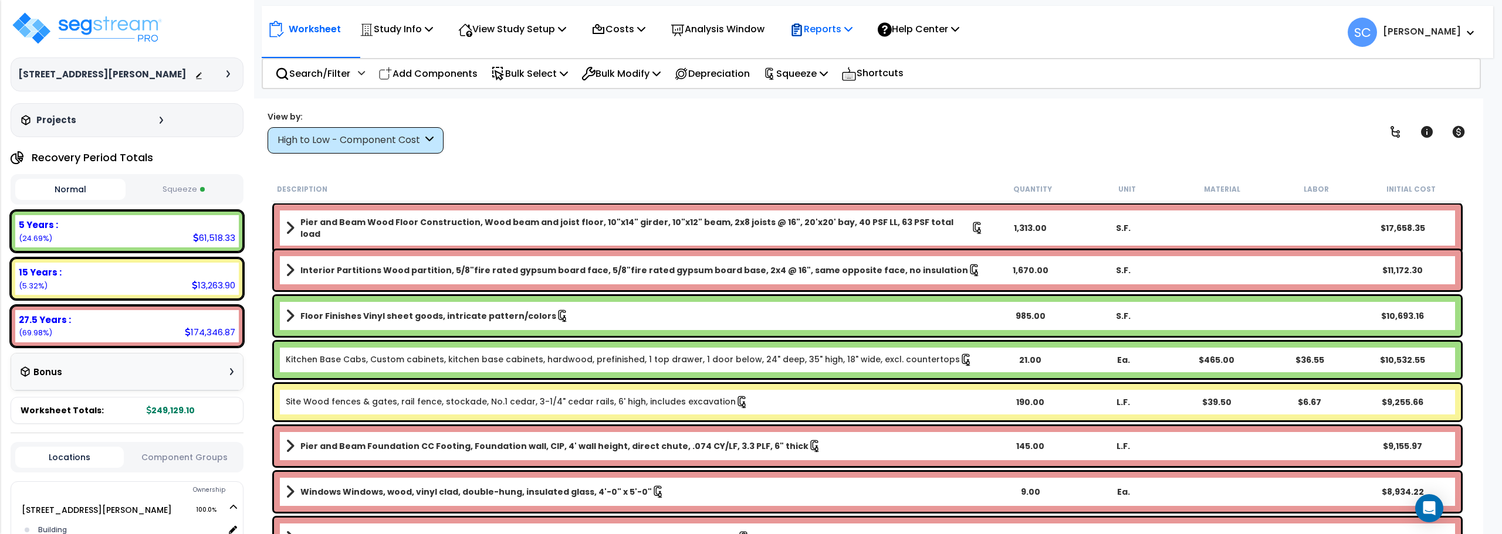
click at [846, 31] on p "Reports" at bounding box center [821, 29] width 63 height 16
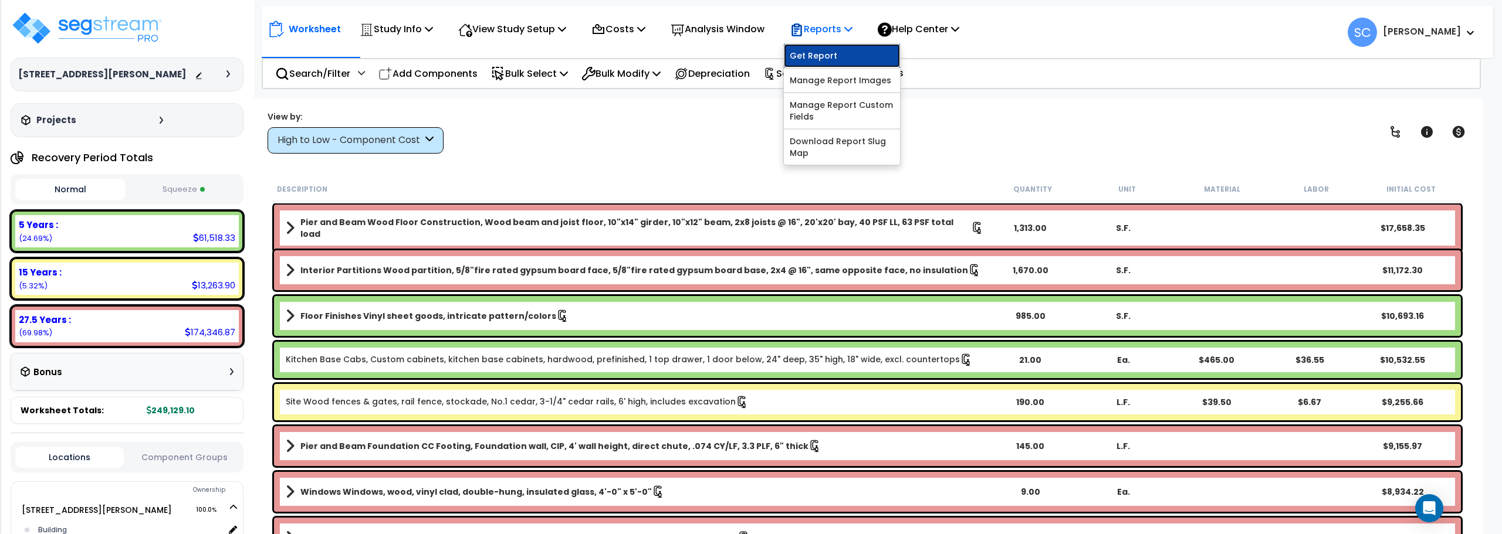
click at [844, 53] on link "Get Report" at bounding box center [842, 55] width 116 height 23
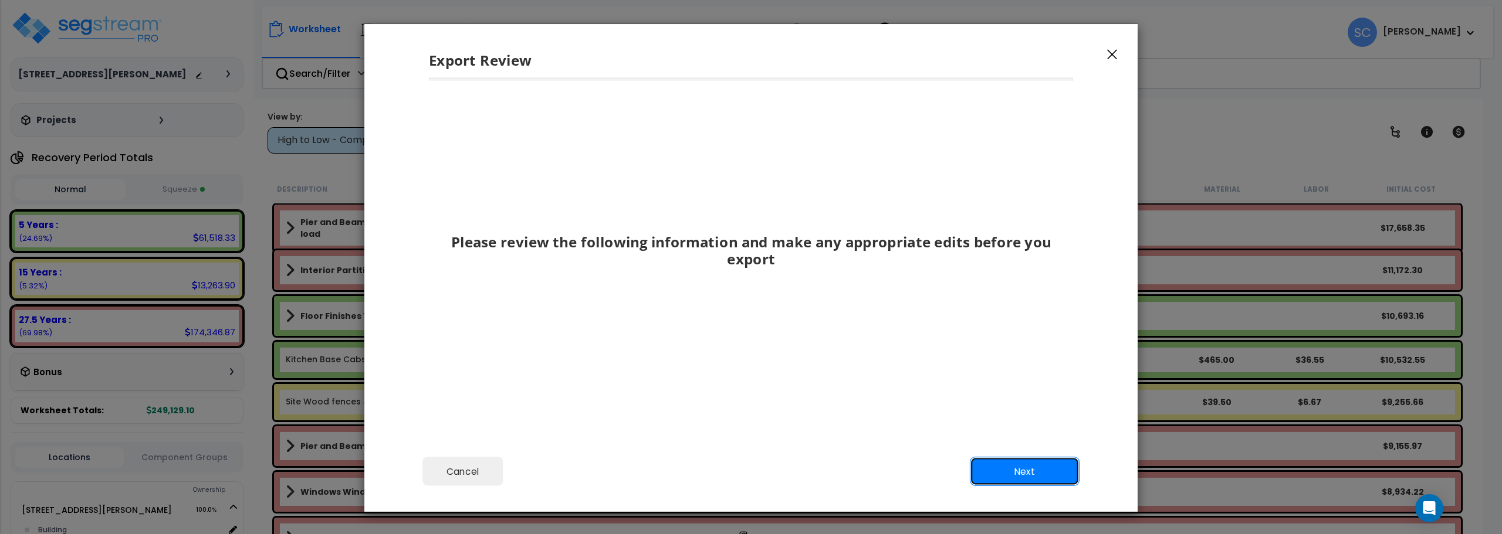
click at [1033, 476] on button "Next" at bounding box center [1025, 472] width 110 height 29
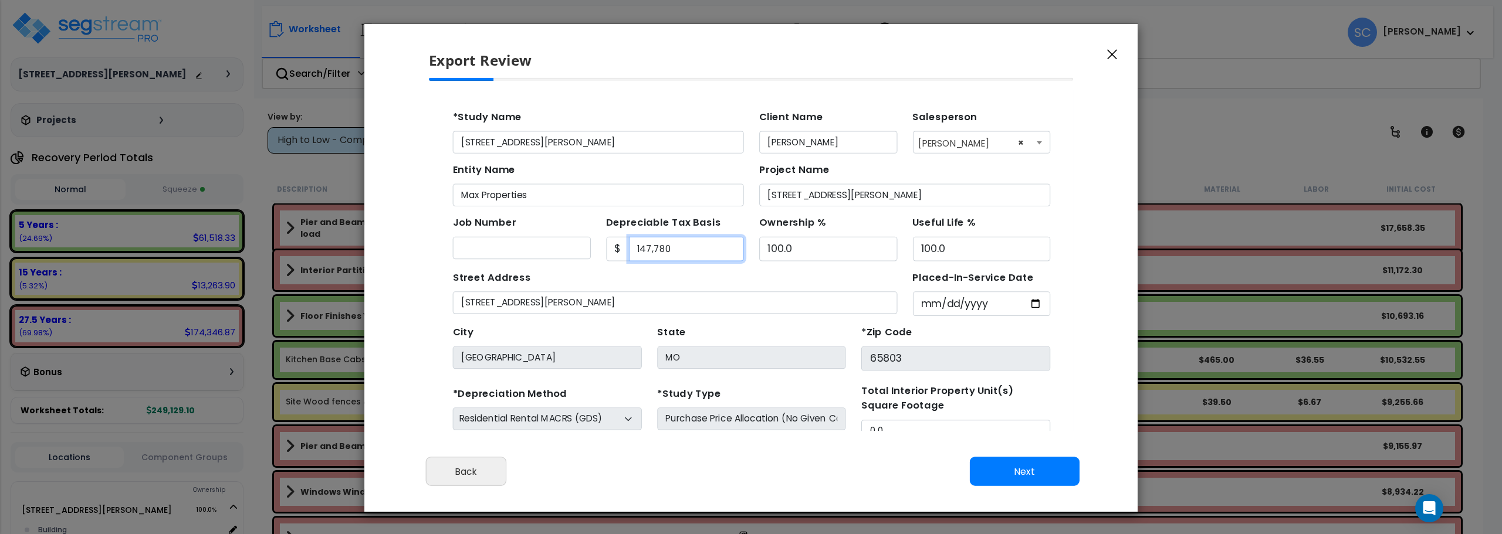
drag, startPoint x: 661, startPoint y: 238, endPoint x: 557, endPoint y: 236, distance: 104.4
click at [557, 236] on div "Job Number Depreciable Tax Basis $ 147,780 Ownership % 100.0" at bounding box center [721, 221] width 557 height 50
type input "143,031"
click at [939, 290] on input "Placed-In-Service Date" at bounding box center [931, 284] width 126 height 22
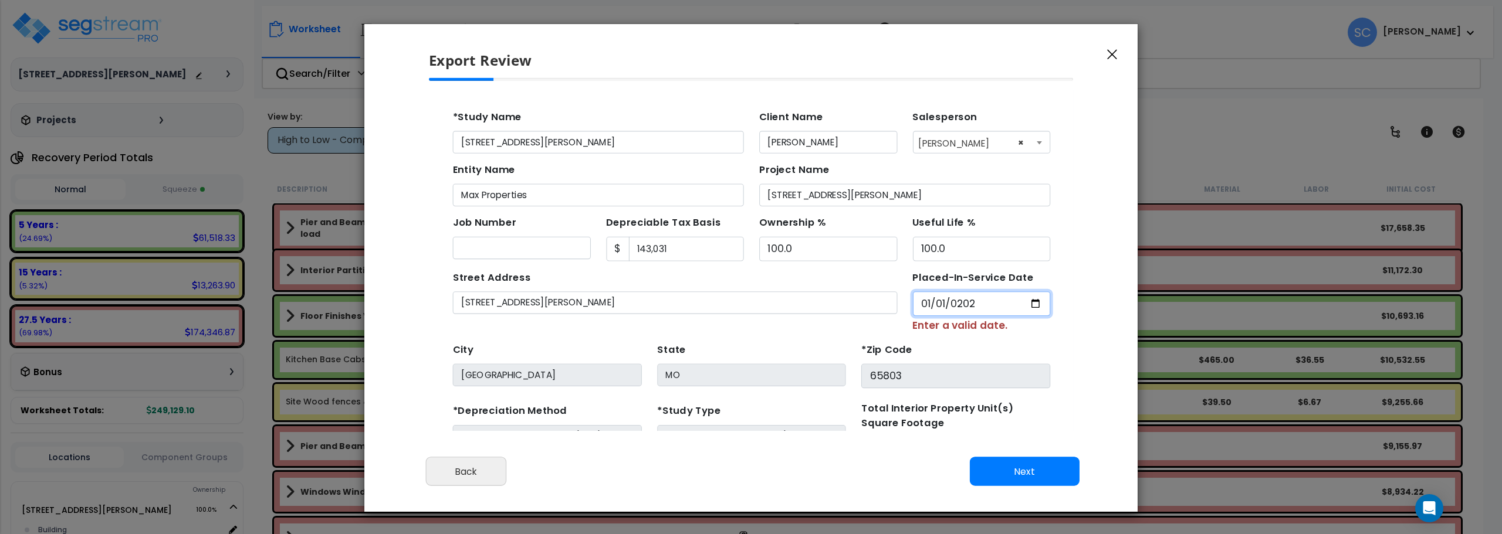
type input "2023-01-01"
select select "2023"
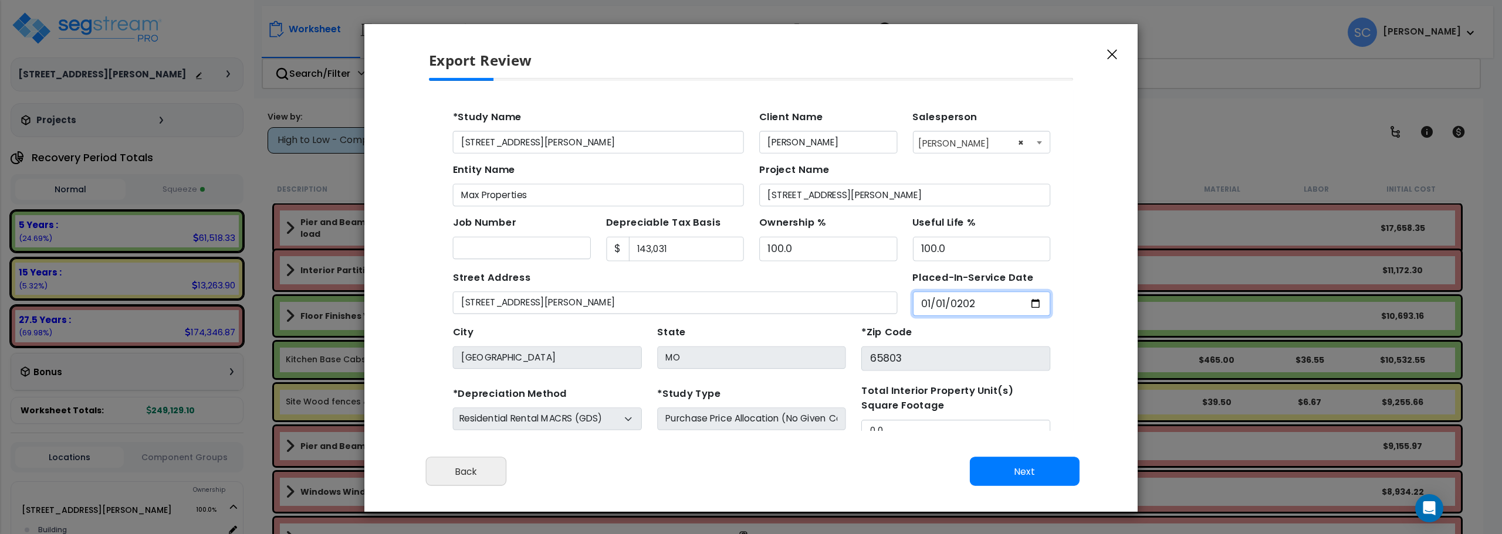
scroll to position [35, 0]
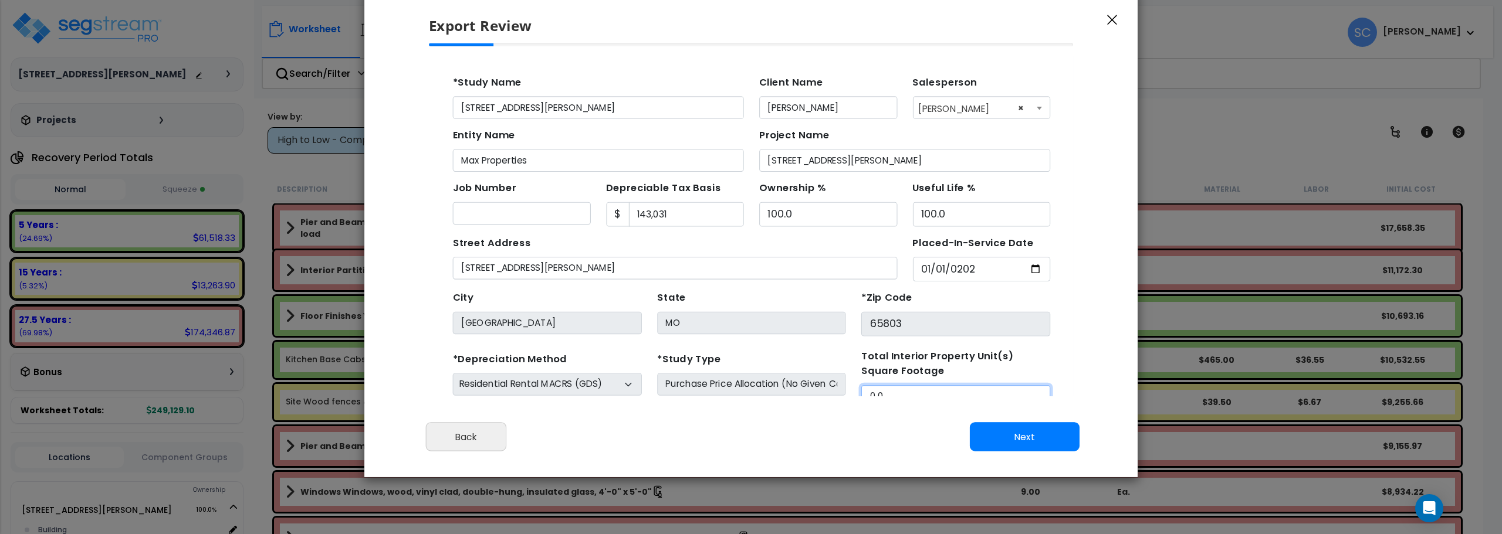
click at [870, 360] on input "0.0" at bounding box center [907, 365] width 172 height 21
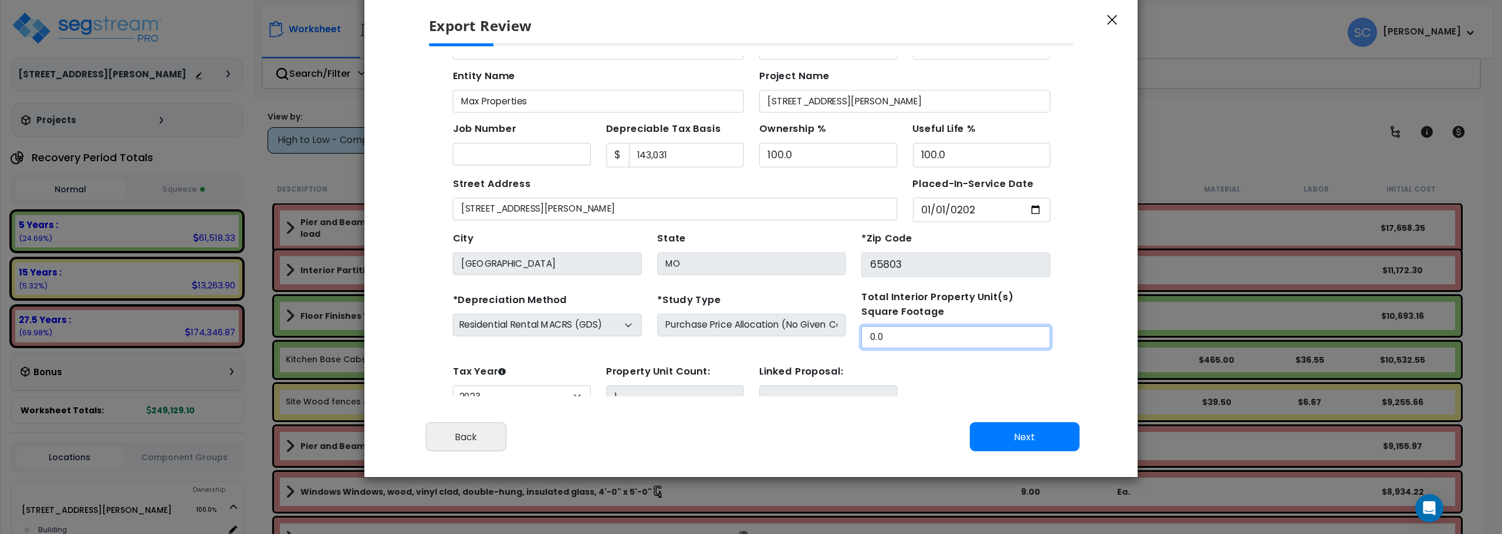
drag, startPoint x: 858, startPoint y: 313, endPoint x: 825, endPoint y: 314, distance: 32.9
click at [825, 314] on input "0.0" at bounding box center [907, 312] width 172 height 21
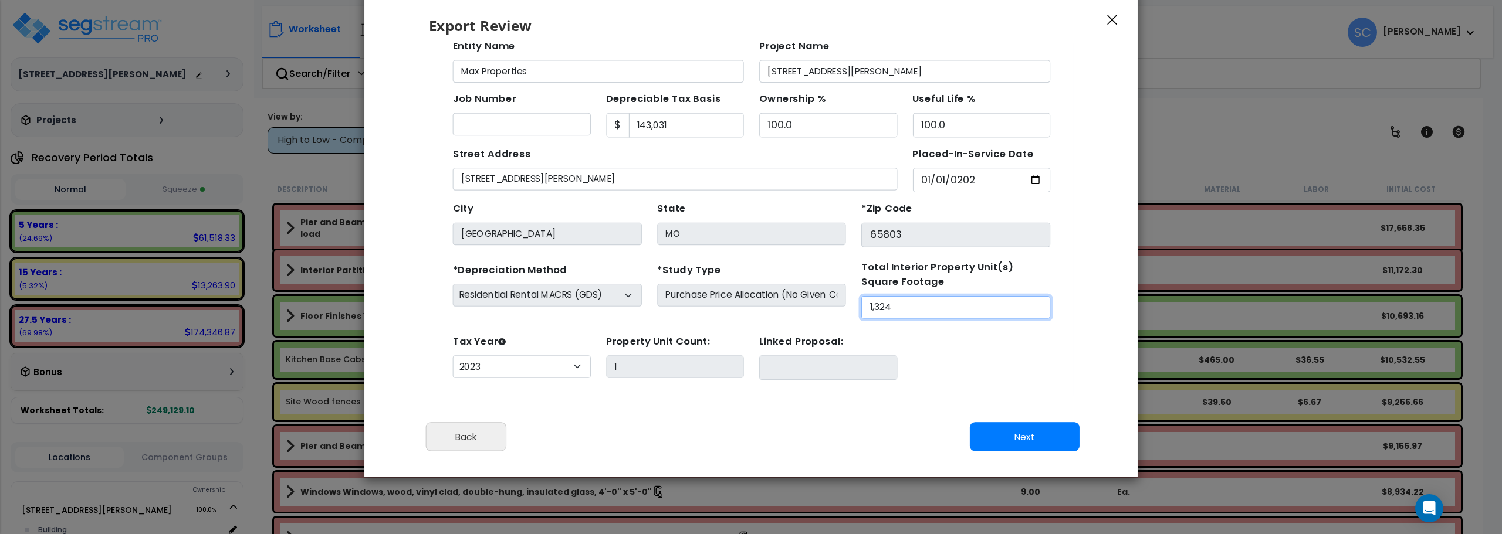
scroll to position [43, 0]
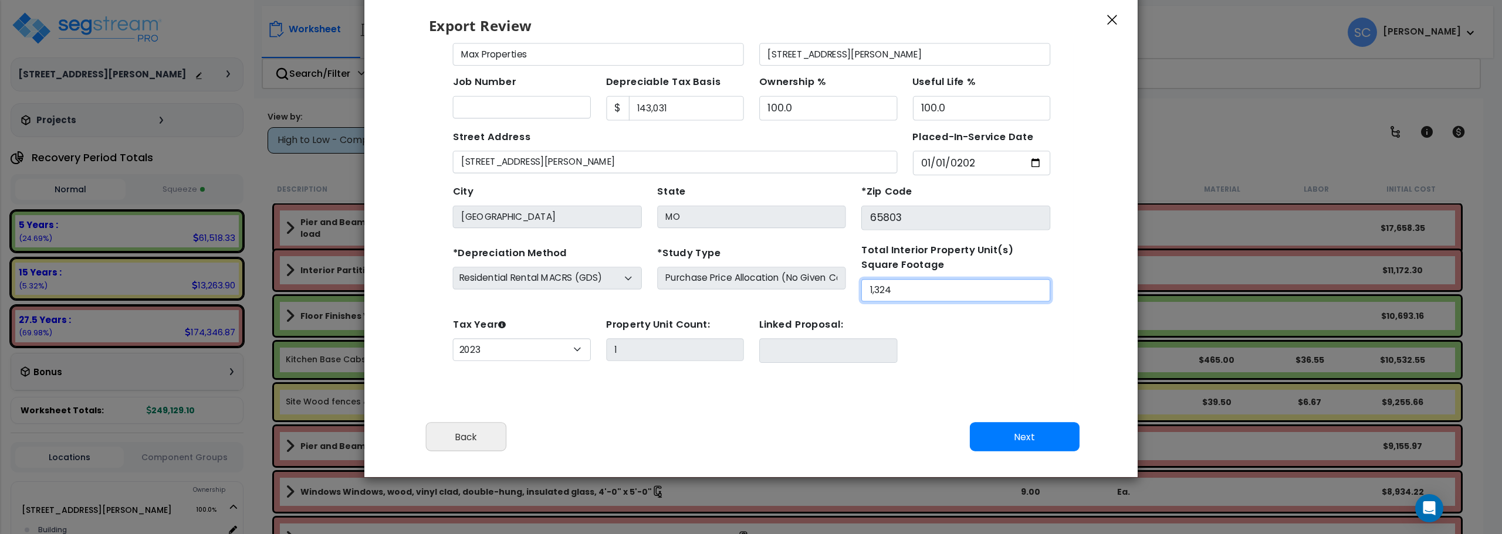
type input "1,324"
click at [1021, 441] on button "Next" at bounding box center [1025, 437] width 110 height 29
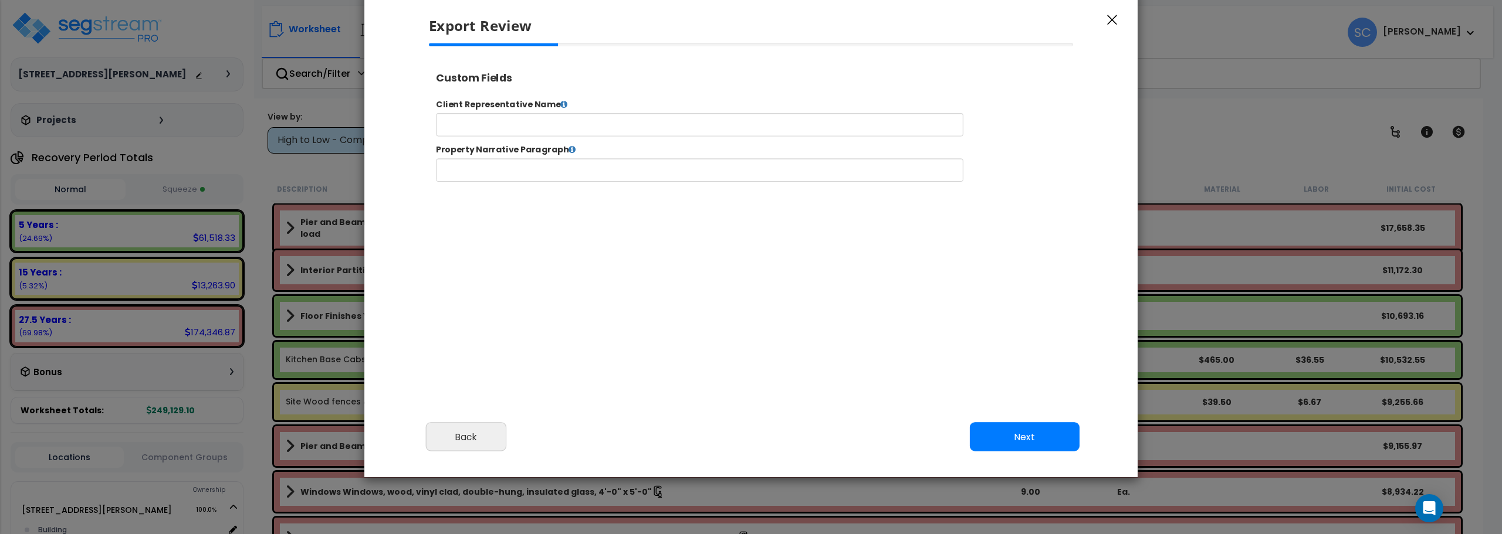
scroll to position [1, 0]
select select "2023"
click at [615, 131] on input "text" at bounding box center [736, 133] width 599 height 26
type input "[PERSON_NAME]"
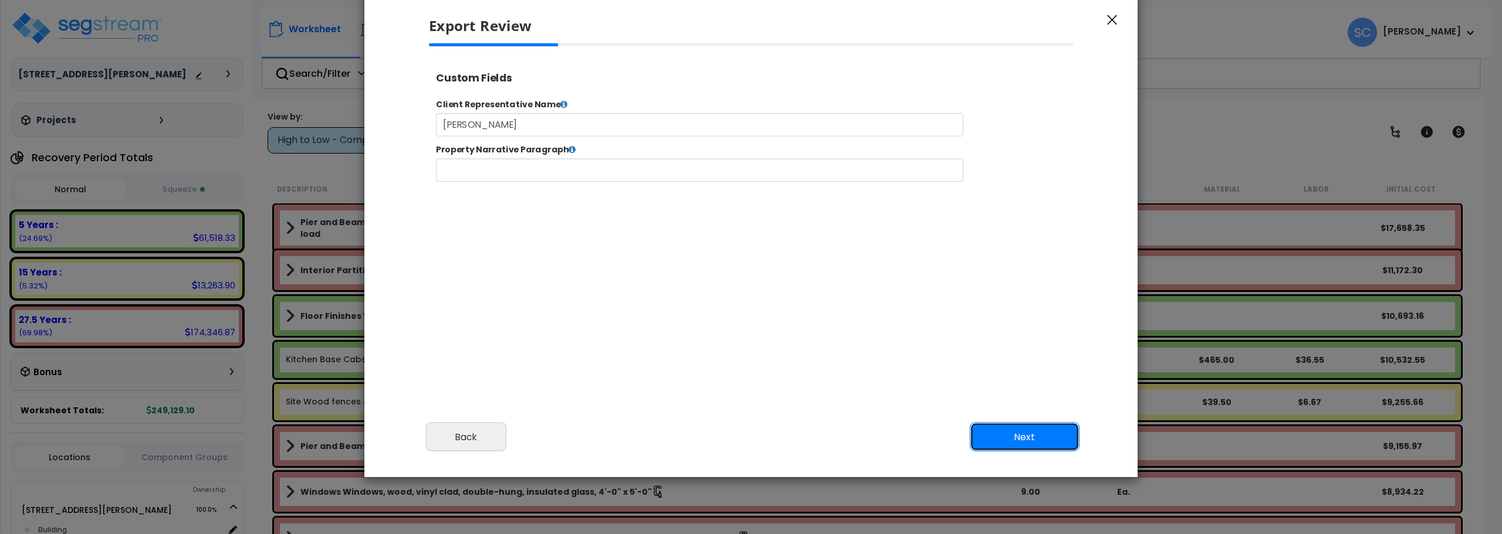
click at [1059, 431] on button "Next" at bounding box center [1025, 437] width 110 height 29
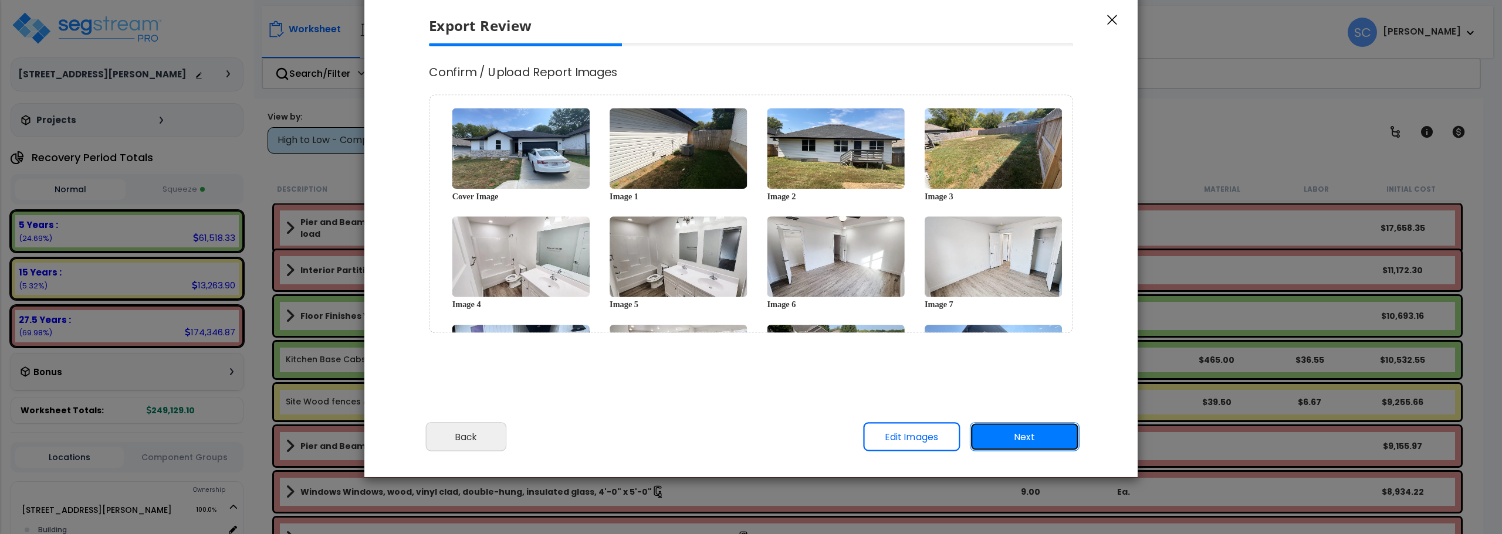
scroll to position [0, 0]
click at [1037, 437] on button "Next" at bounding box center [1025, 437] width 110 height 29
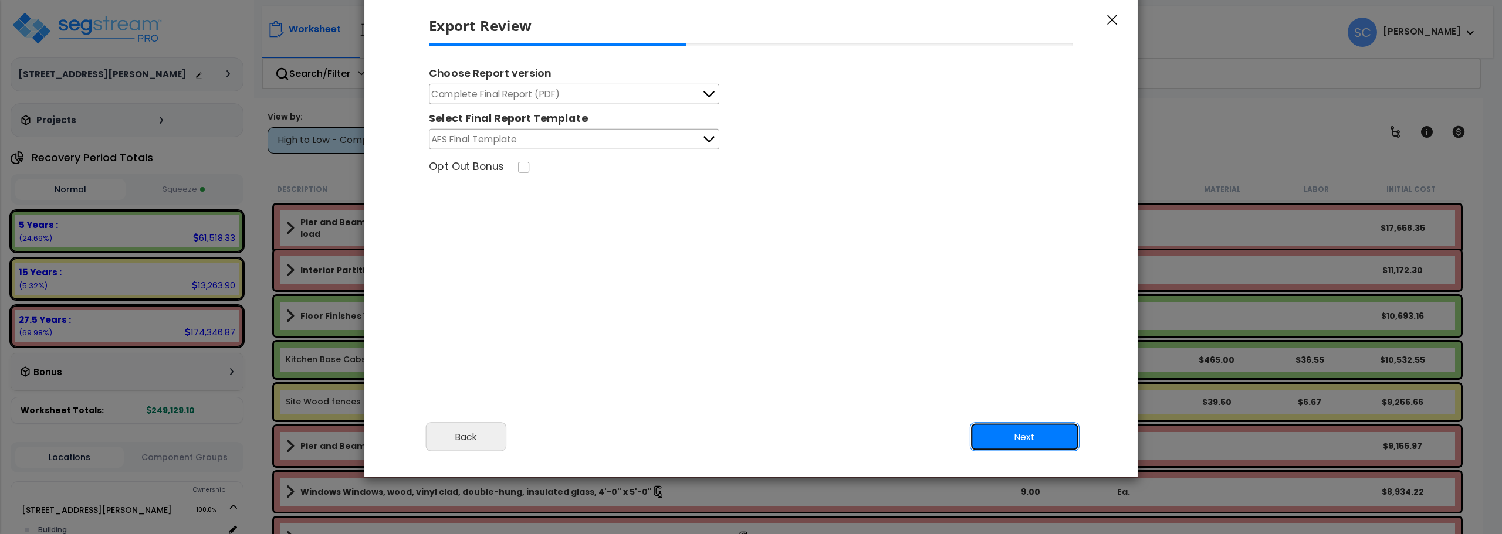
click at [1039, 432] on button "Next" at bounding box center [1025, 437] width 110 height 29
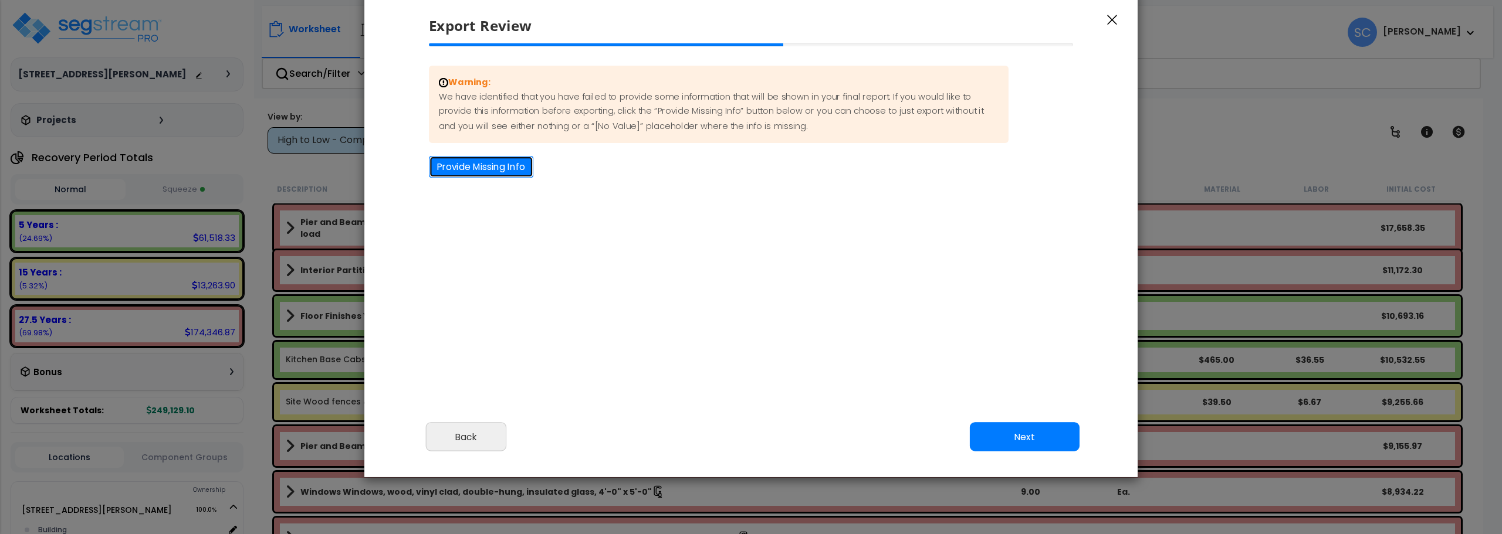
click at [474, 170] on button "Provide Missing Info" at bounding box center [481, 167] width 104 height 22
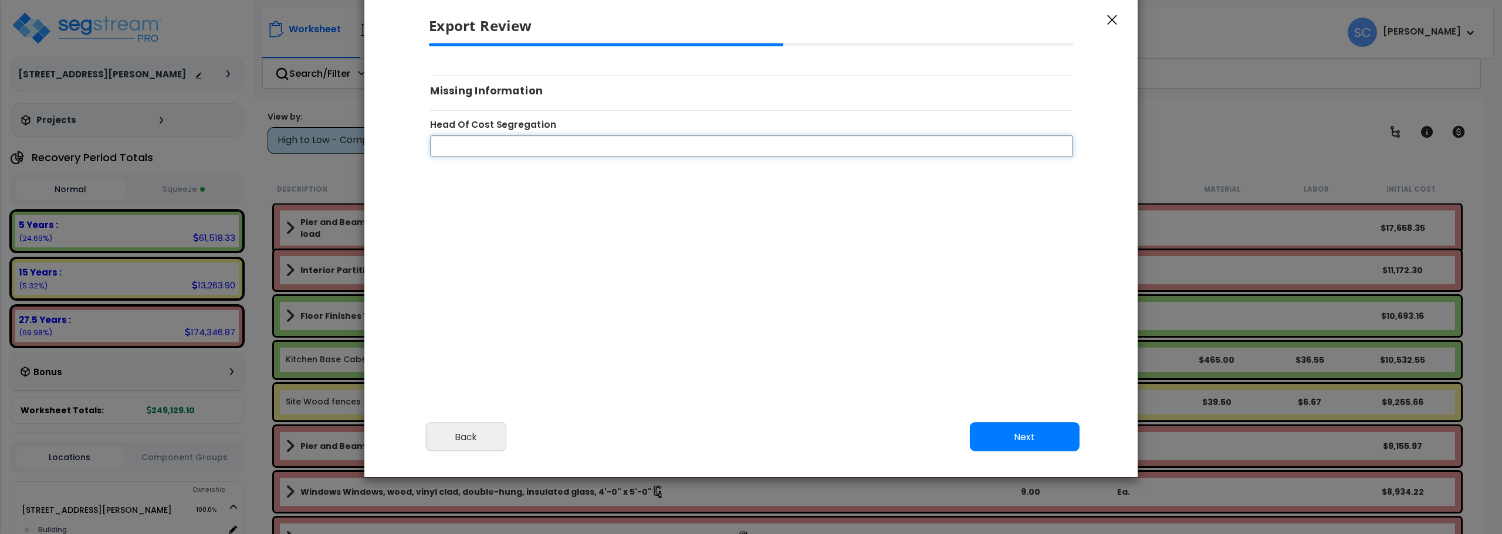
drag, startPoint x: 500, startPoint y: 148, endPoint x: 500, endPoint y: 157, distance: 8.2
click at [500, 148] on input "Head Of Cost Segregation" at bounding box center [751, 146] width 643 height 22
click at [1043, 443] on button "Next" at bounding box center [1025, 437] width 110 height 29
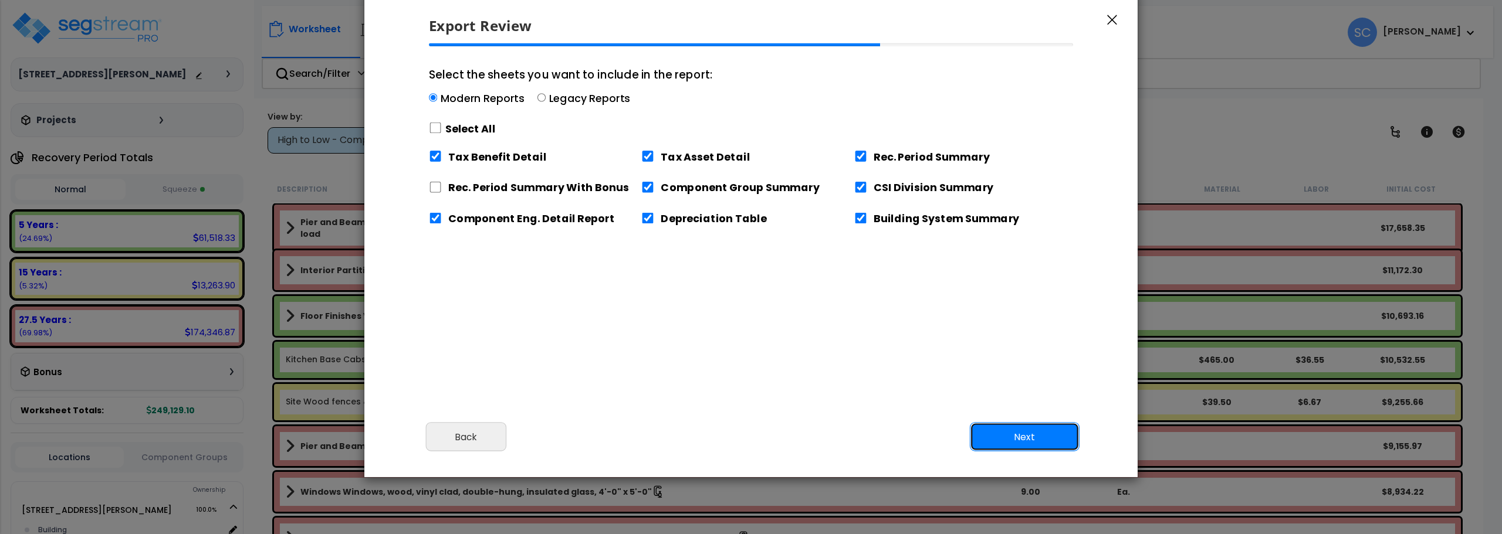
click at [1061, 436] on button "Next" at bounding box center [1025, 437] width 110 height 29
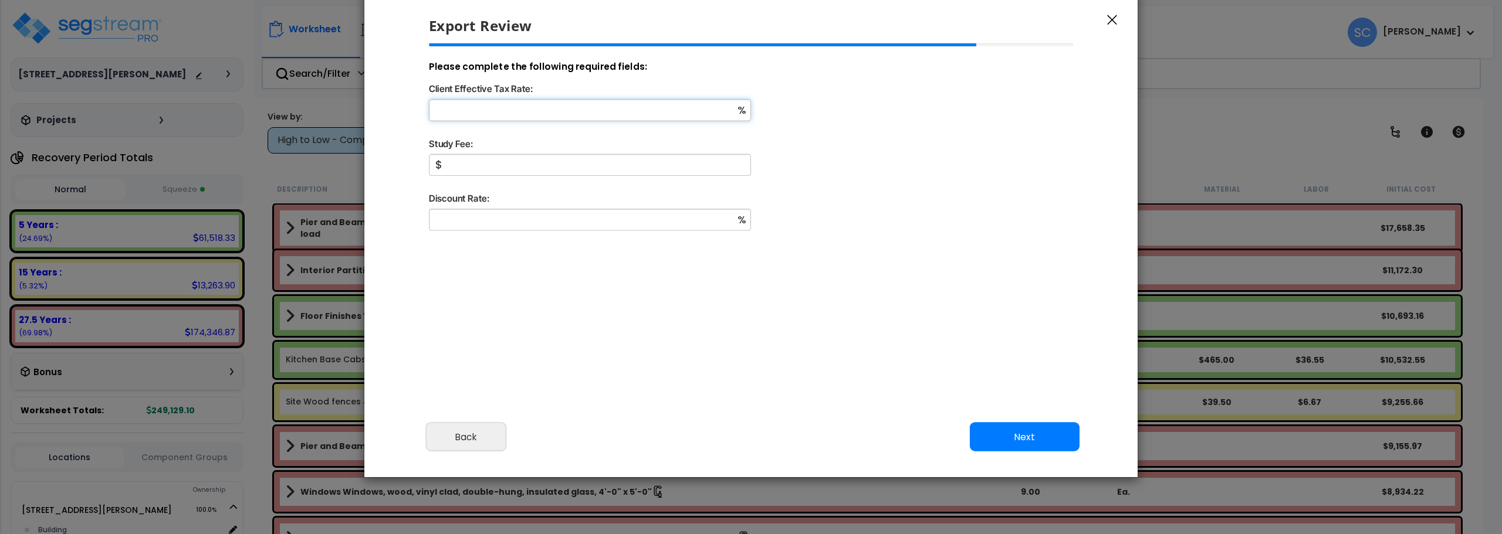
click at [624, 109] on input "Client Effective Tax Rate:" at bounding box center [590, 110] width 322 height 22
type input "18"
click at [581, 169] on input "Study Fee:" at bounding box center [590, 165] width 322 height 22
type input "2,000"
click at [543, 225] on input "Discount Rate:" at bounding box center [590, 220] width 322 height 22
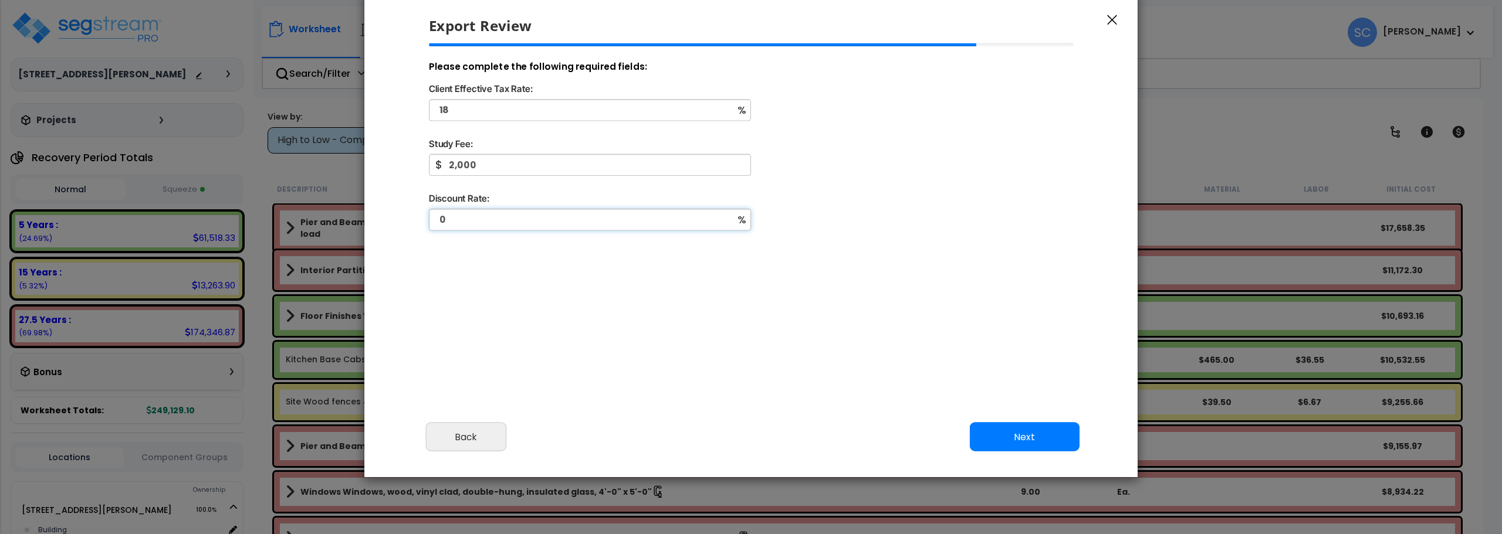
type input "0"
click at [475, 112] on input "18" at bounding box center [590, 110] width 322 height 22
click at [1019, 436] on button "Next" at bounding box center [1025, 437] width 110 height 29
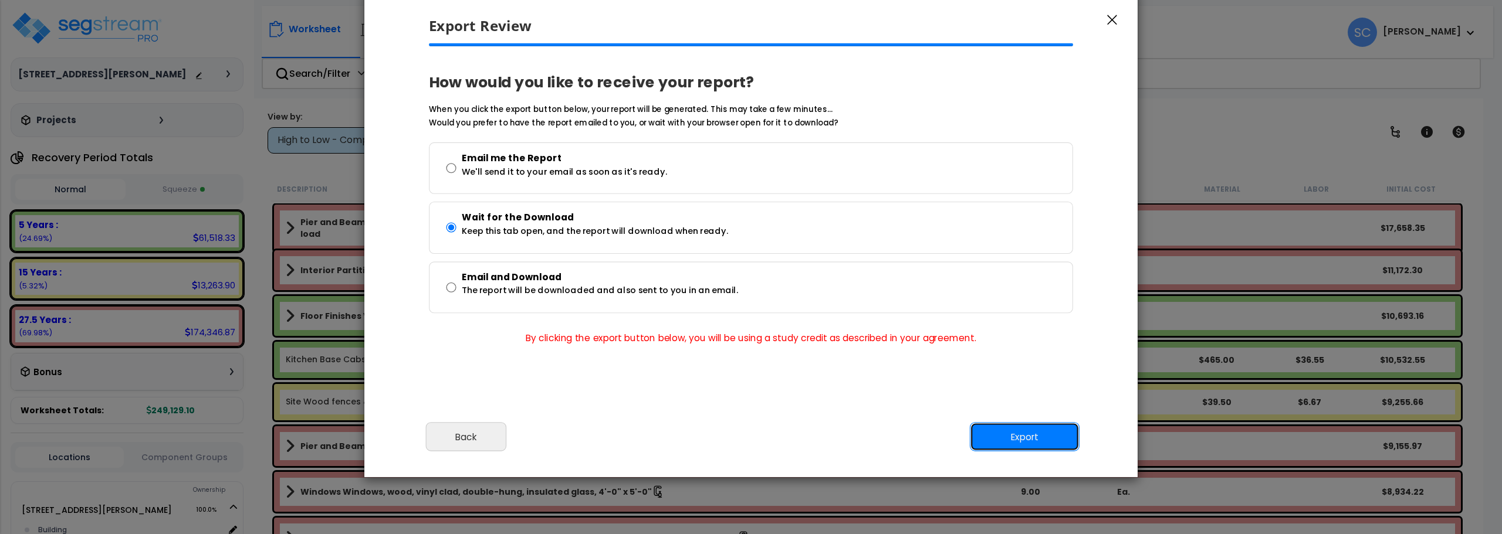
click at [1028, 442] on button "Export" at bounding box center [1025, 437] width 110 height 29
